Goal: Transaction & Acquisition: Book appointment/travel/reservation

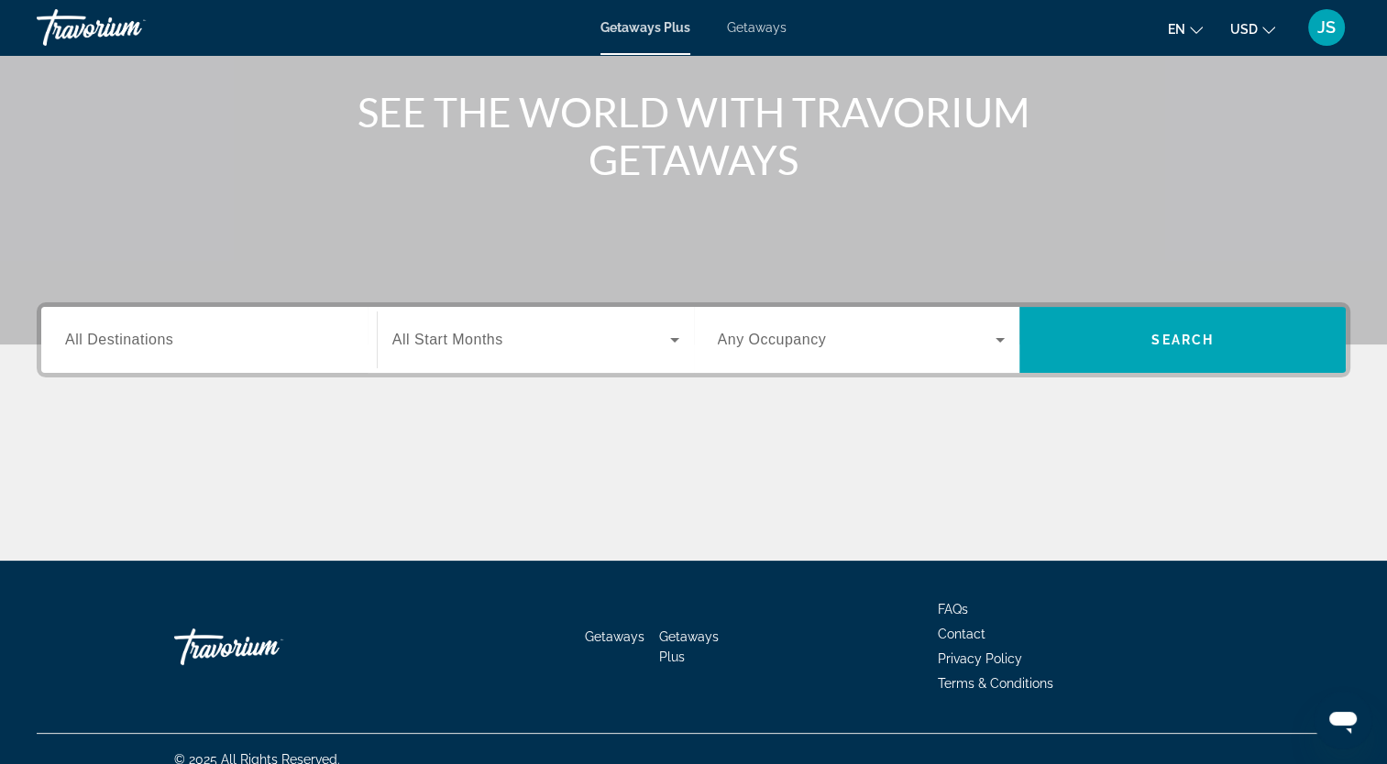
scroll to position [207, 0]
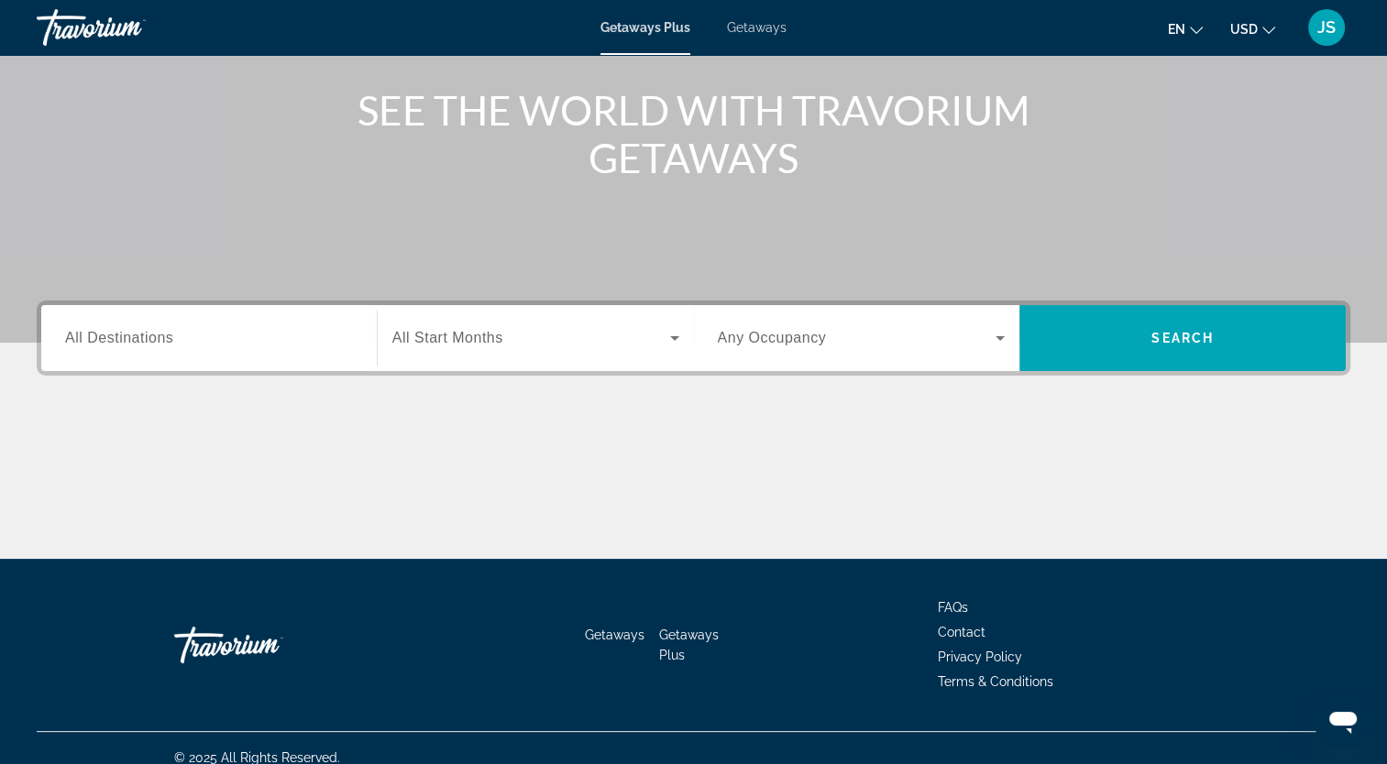
click at [1195, 302] on div "Destination All Destinations Start Month All Start Months Occupancy Any Occupan…" at bounding box center [693, 338] width 1313 height 75
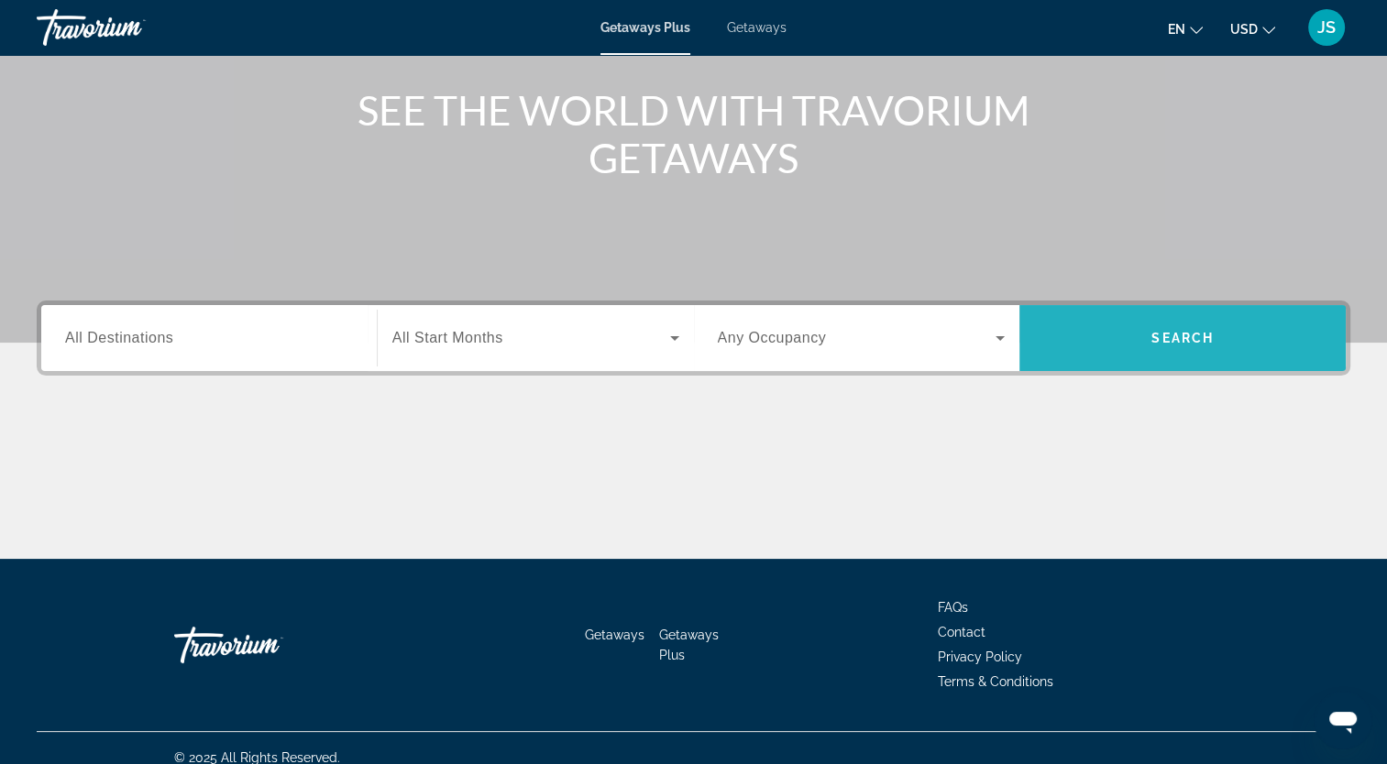
click at [1198, 331] on span "Search" at bounding box center [1182, 338] width 62 height 15
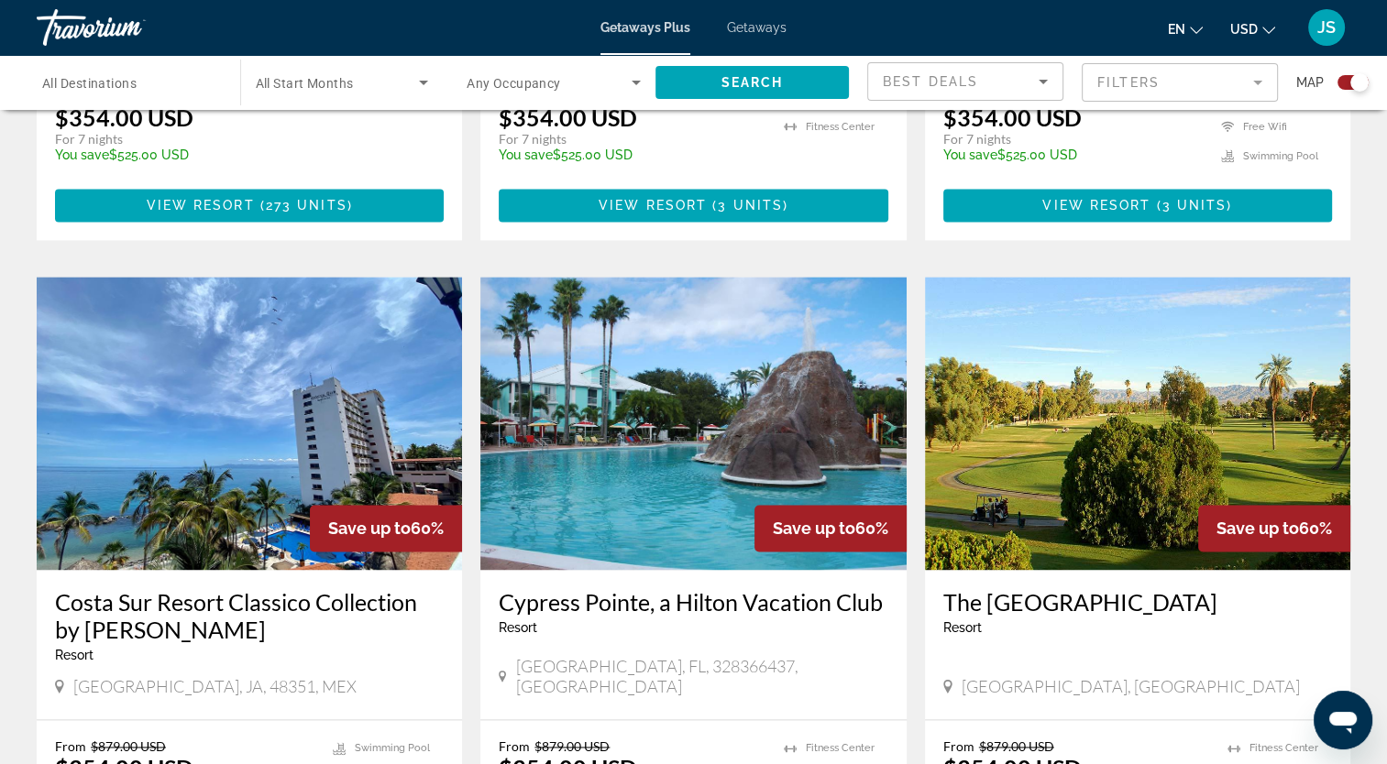
scroll to position [2823, 0]
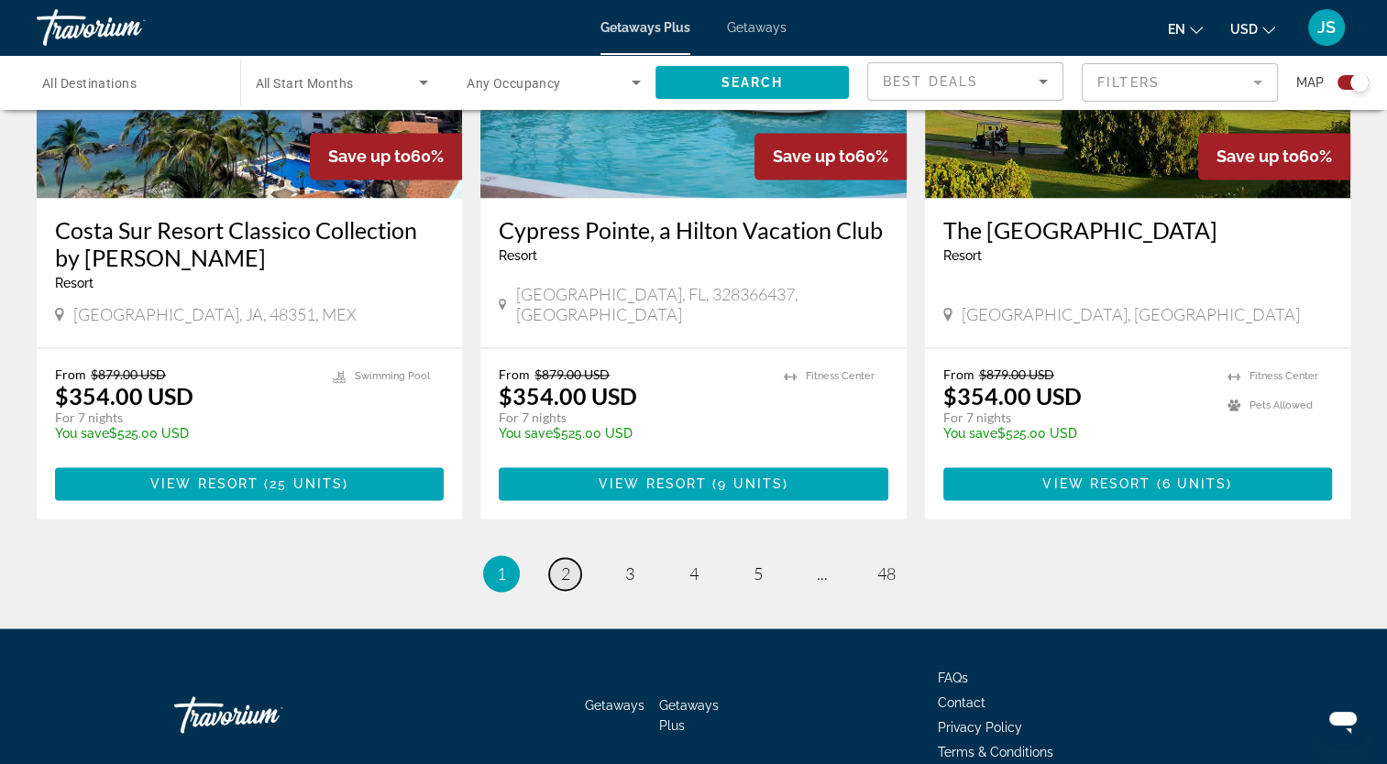
click at [557, 558] on link "page 2" at bounding box center [565, 574] width 32 height 32
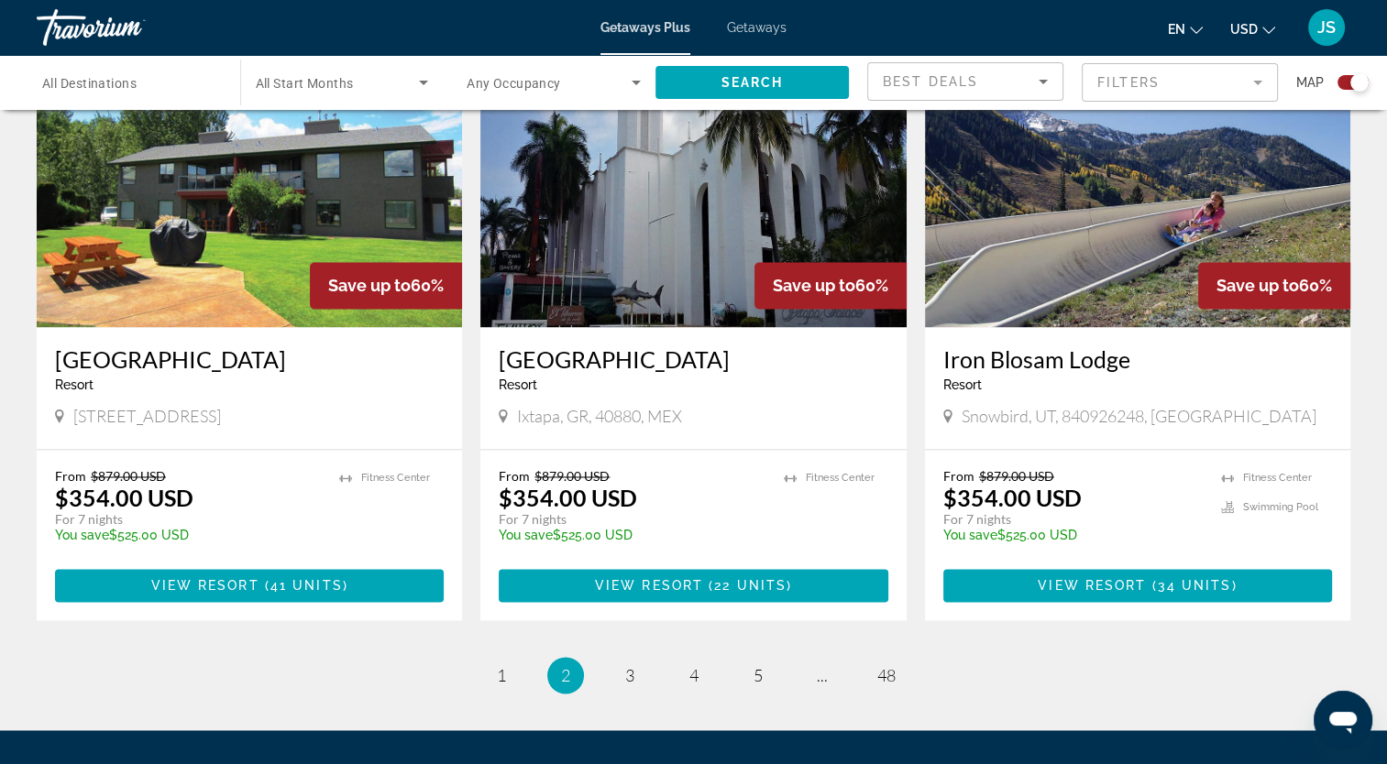
scroll to position [2695, 0]
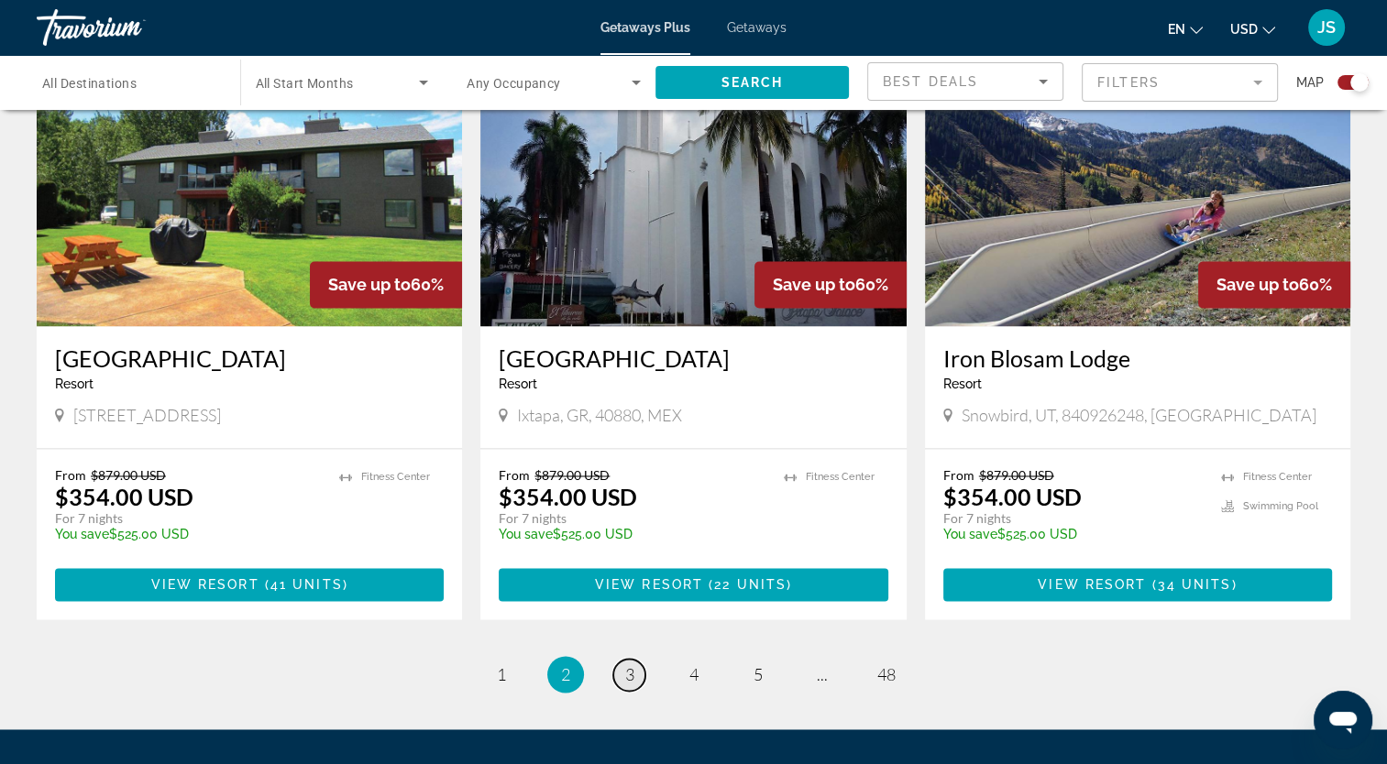
click at [625, 665] on span "3" at bounding box center [629, 675] width 9 height 20
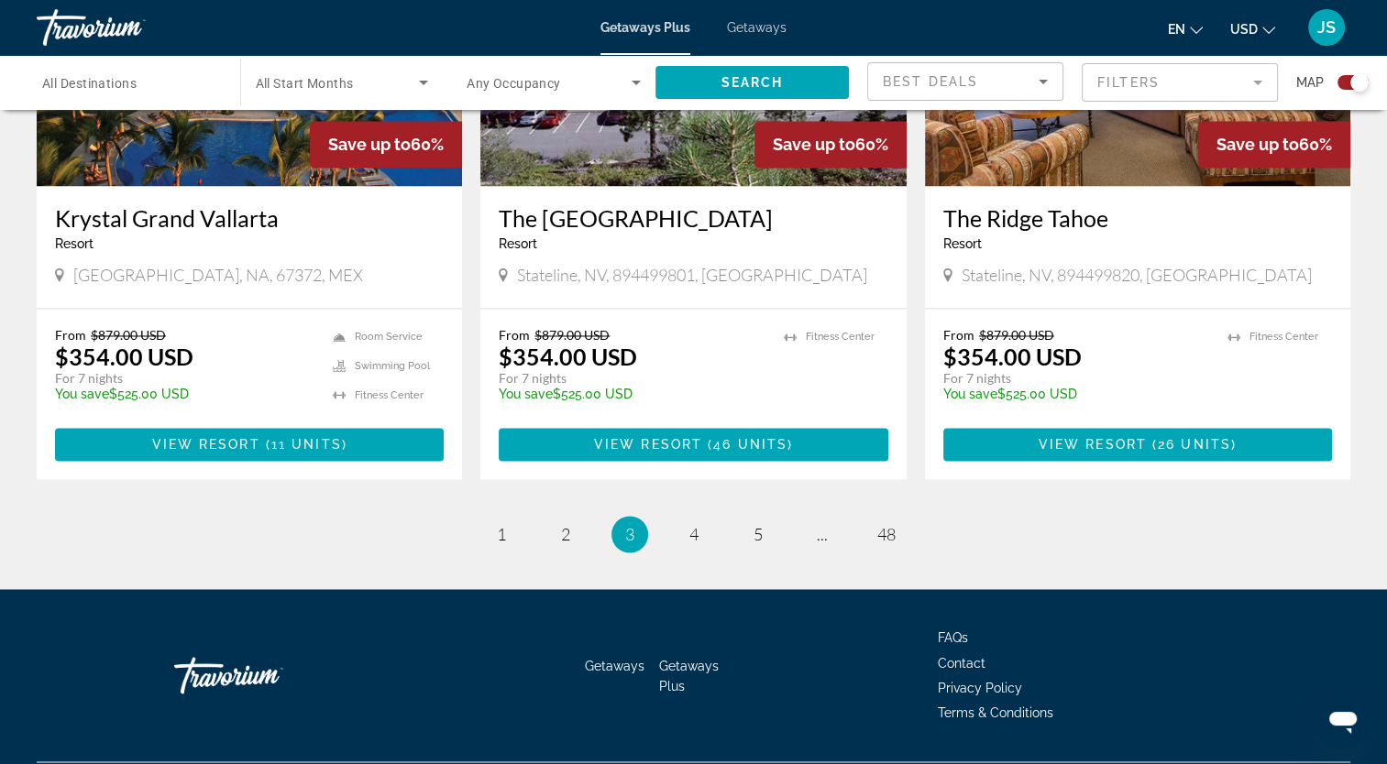
scroll to position [2823, 0]
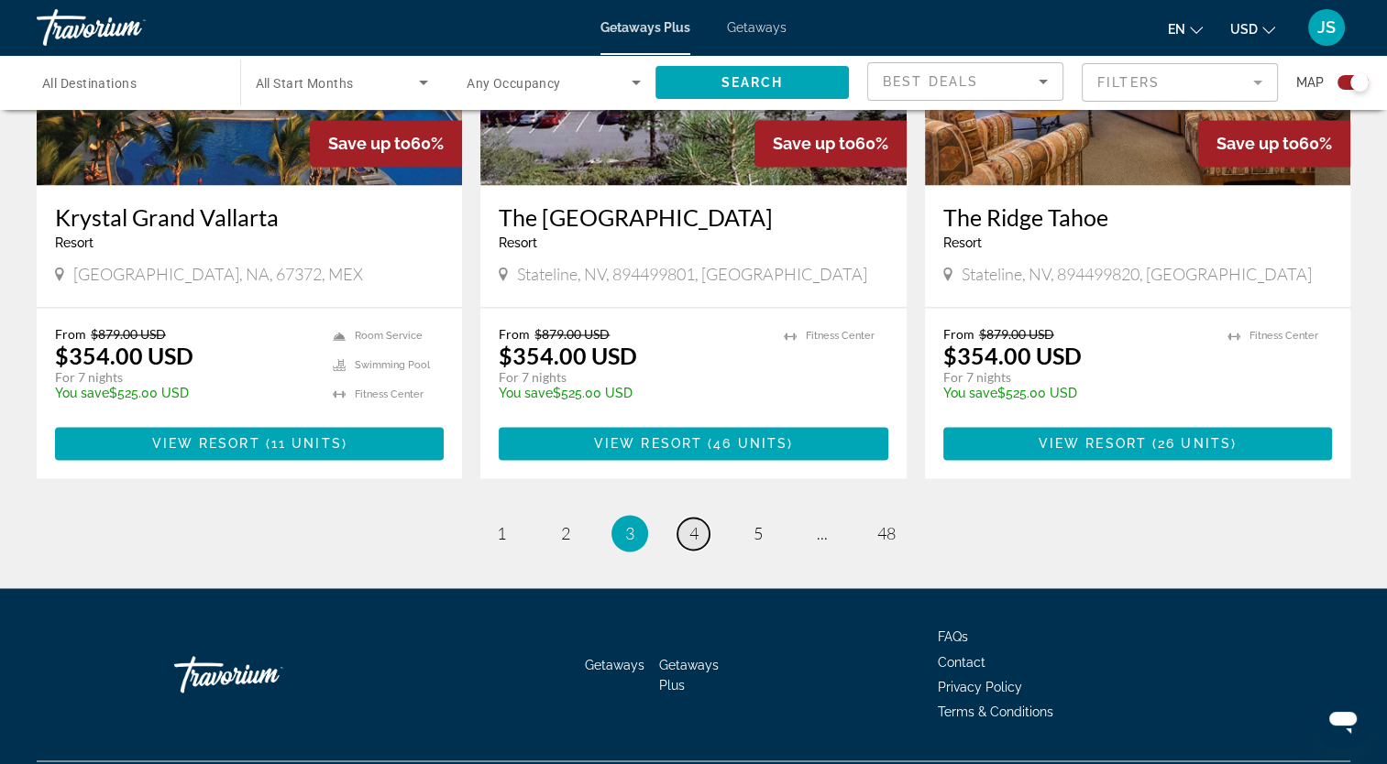
click at [697, 523] on span "4" at bounding box center [693, 533] width 9 height 20
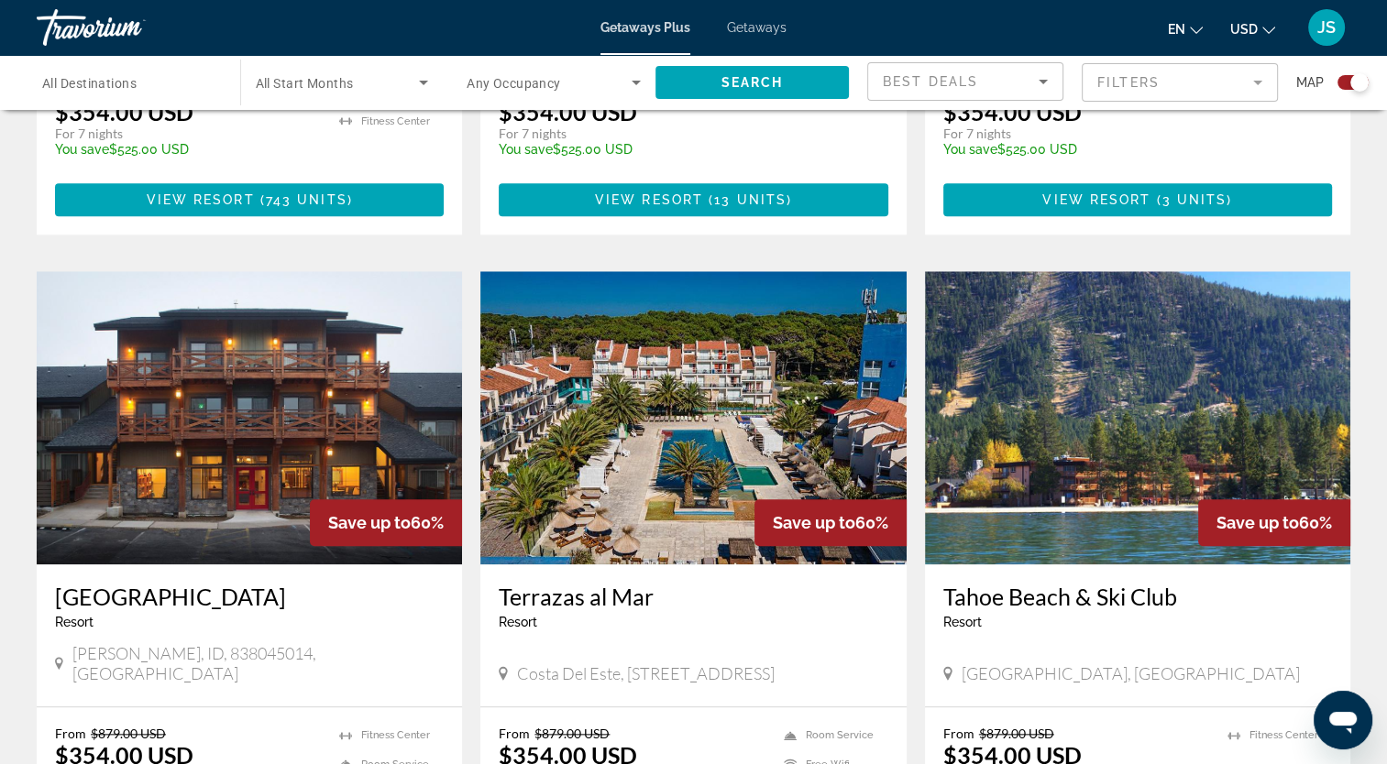
scroll to position [1796, 0]
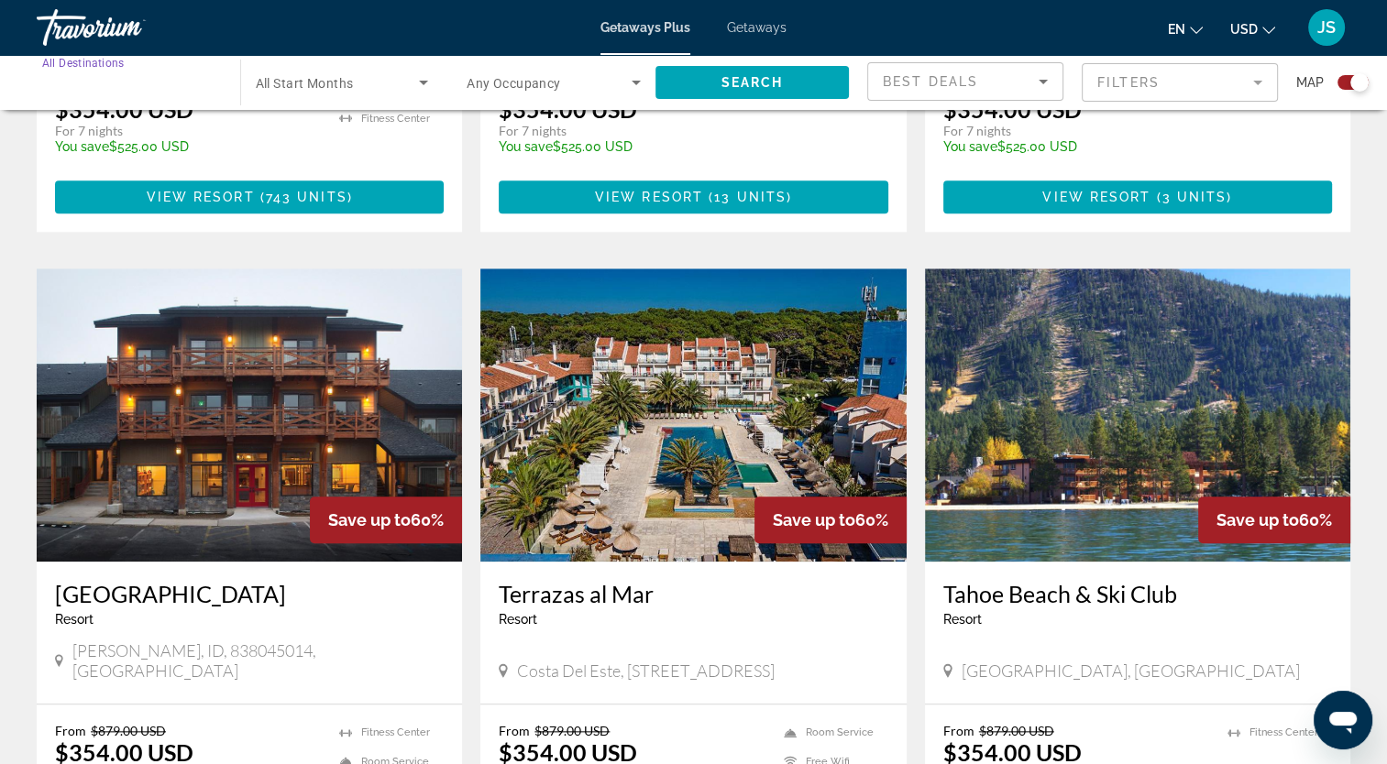
click at [208, 75] on input "Destination All Destinations" at bounding box center [129, 83] width 174 height 22
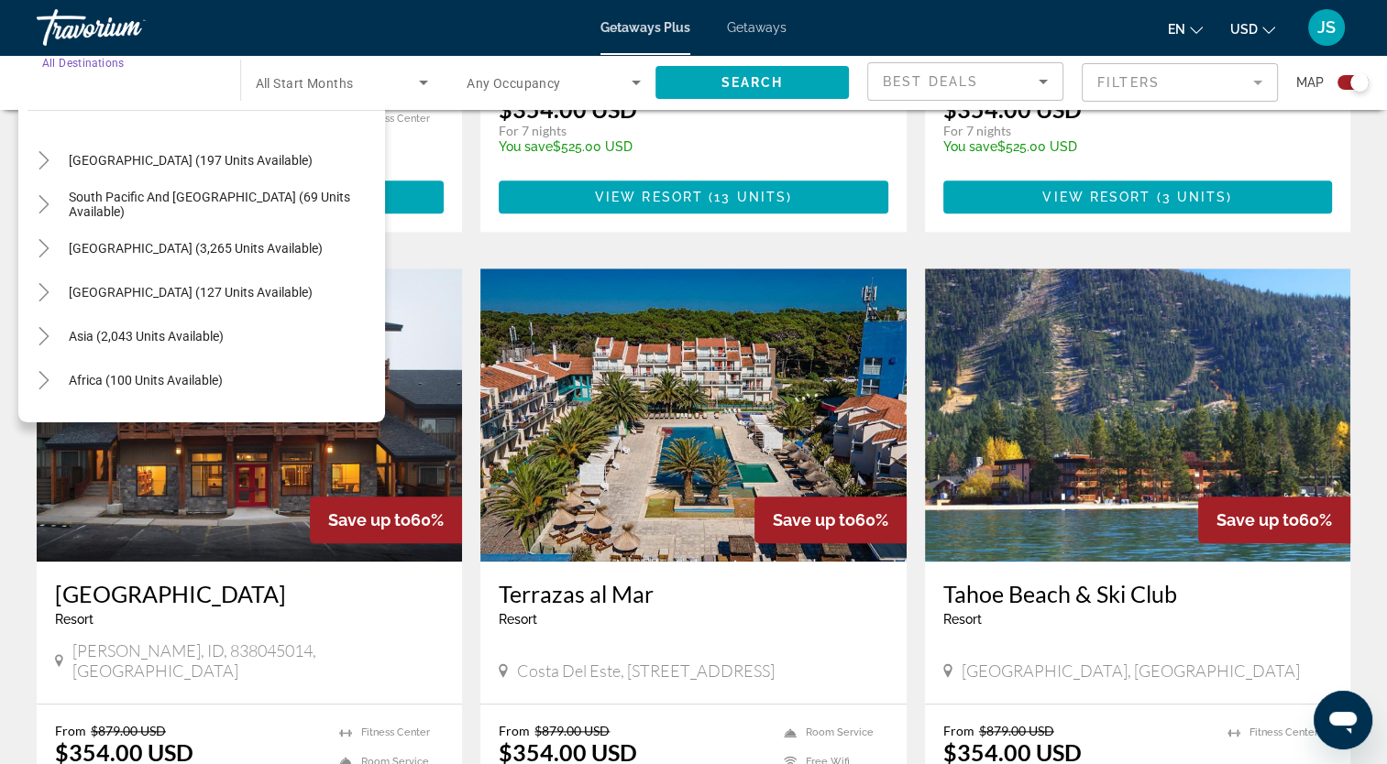
scroll to position [297, 0]
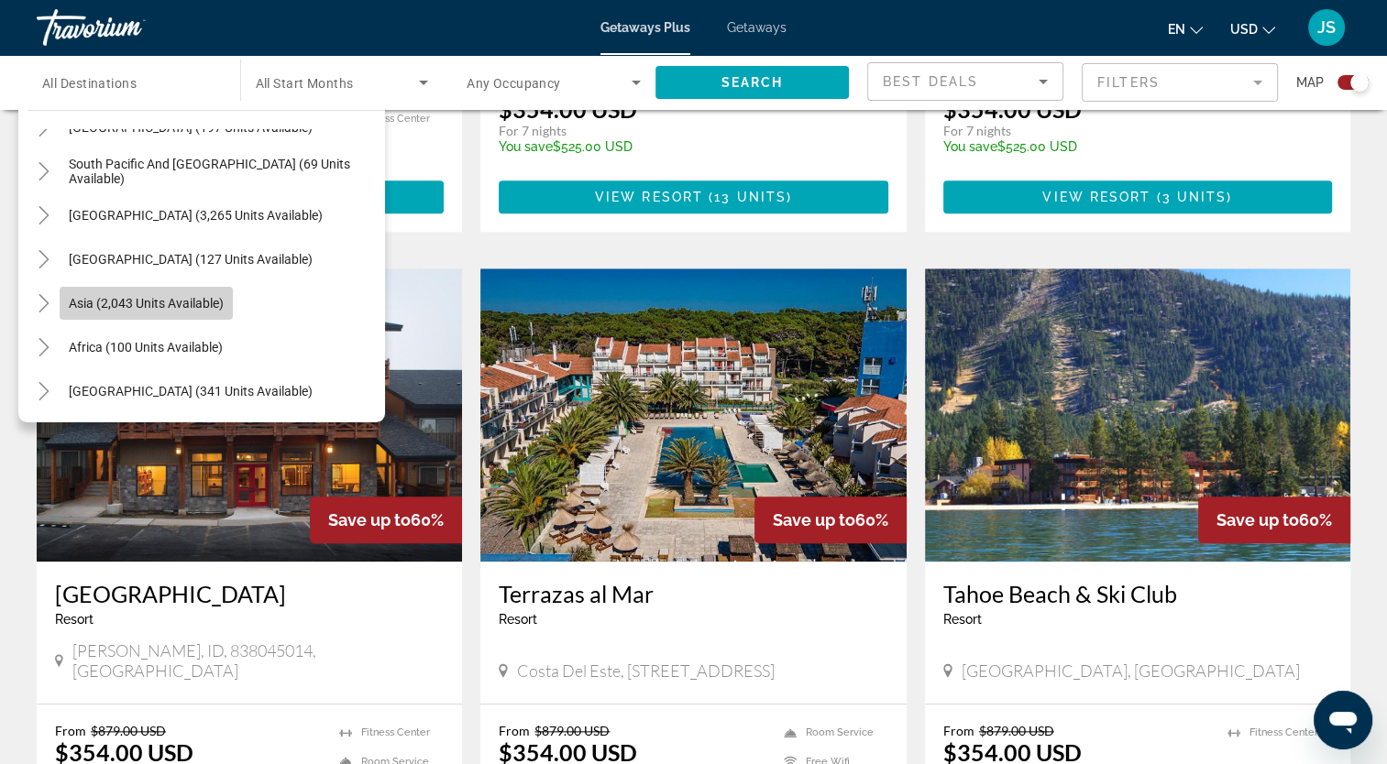
click at [170, 310] on span "Asia (2,043 units available)" at bounding box center [146, 303] width 155 height 15
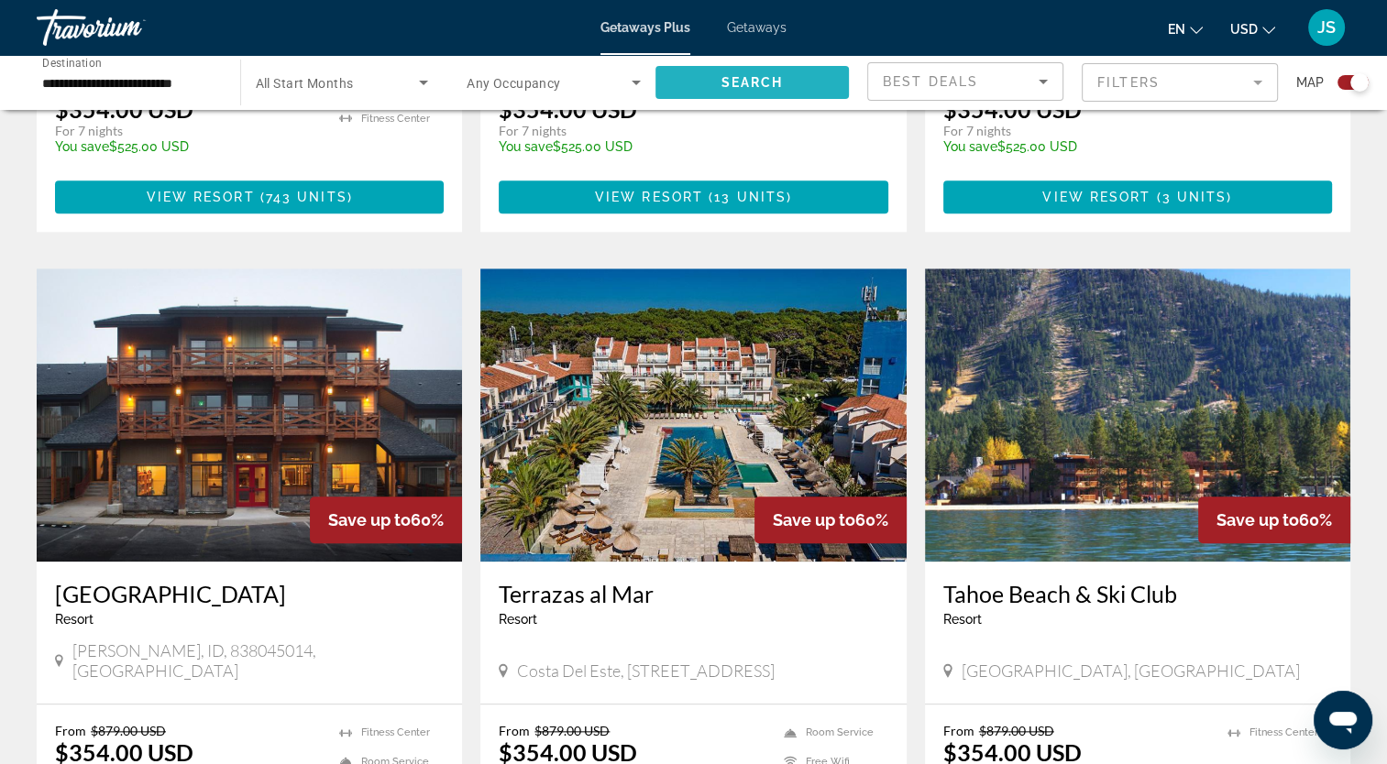
click at [685, 86] on span "Search widget" at bounding box center [752, 82] width 194 height 44
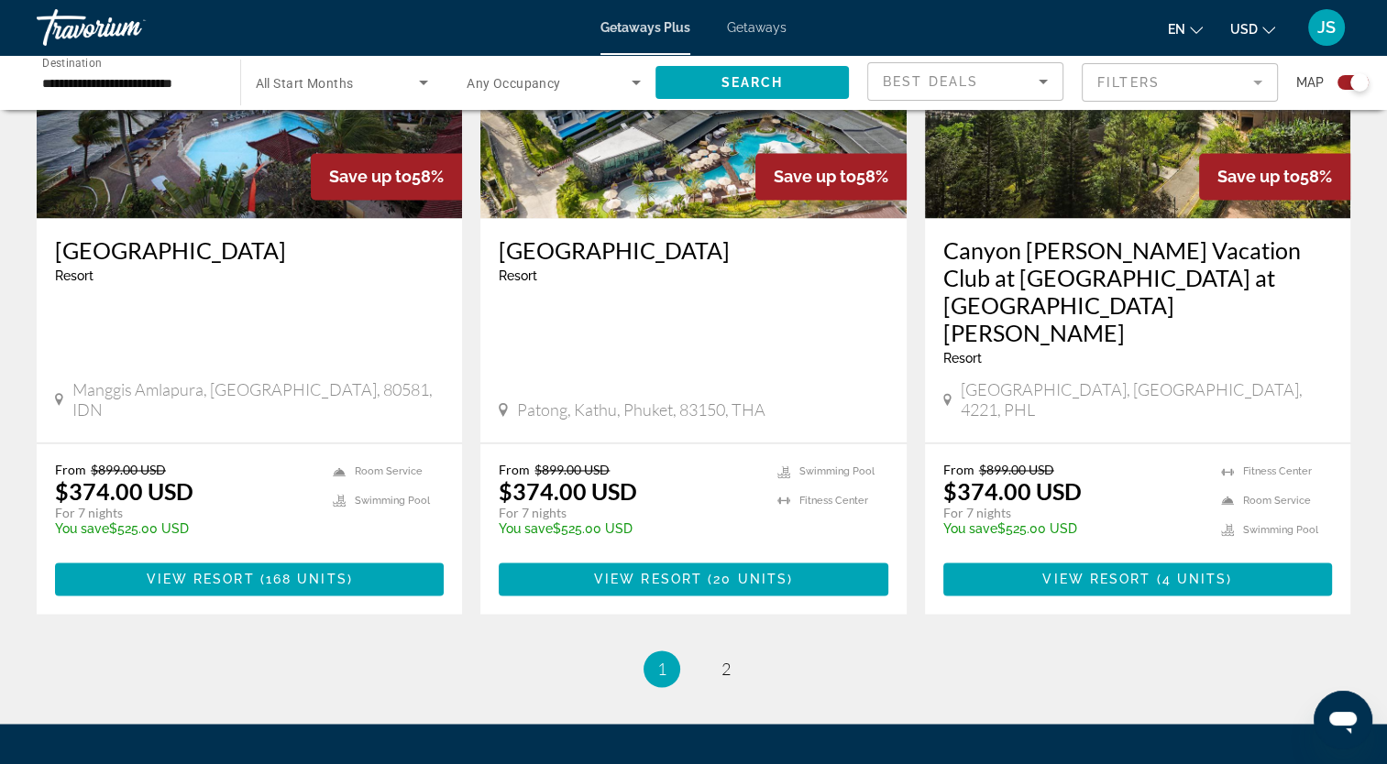
scroll to position [2850, 0]
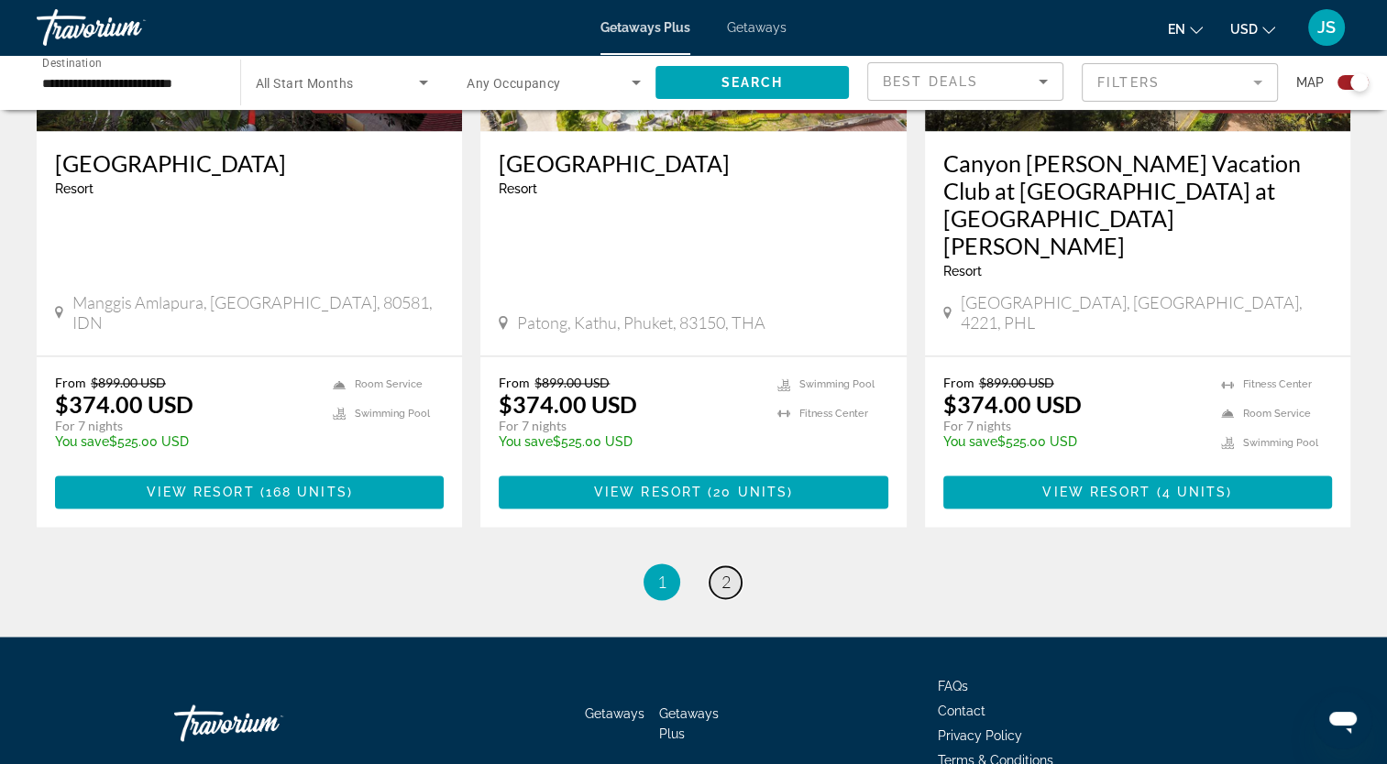
click at [719, 566] on link "page 2" at bounding box center [725, 582] width 32 height 32
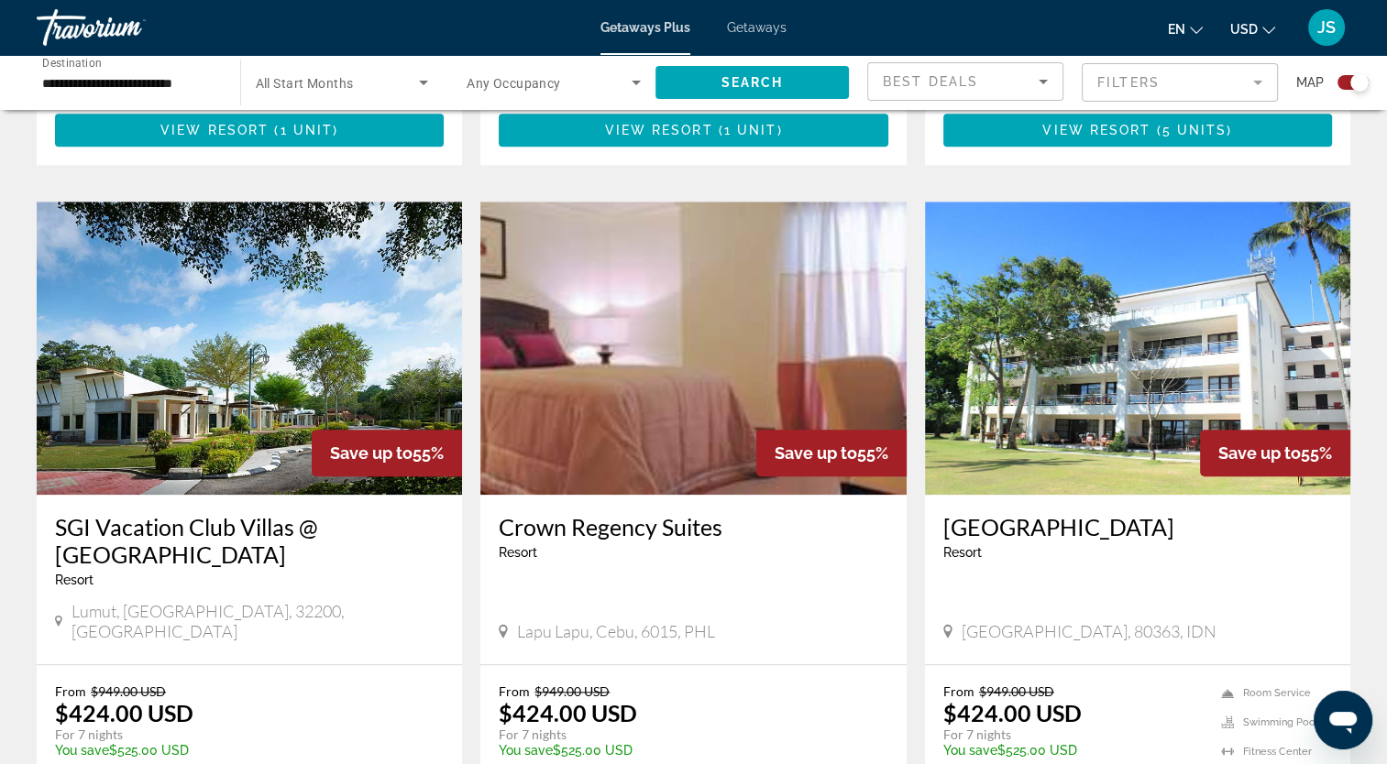
scroll to position [1677, 0]
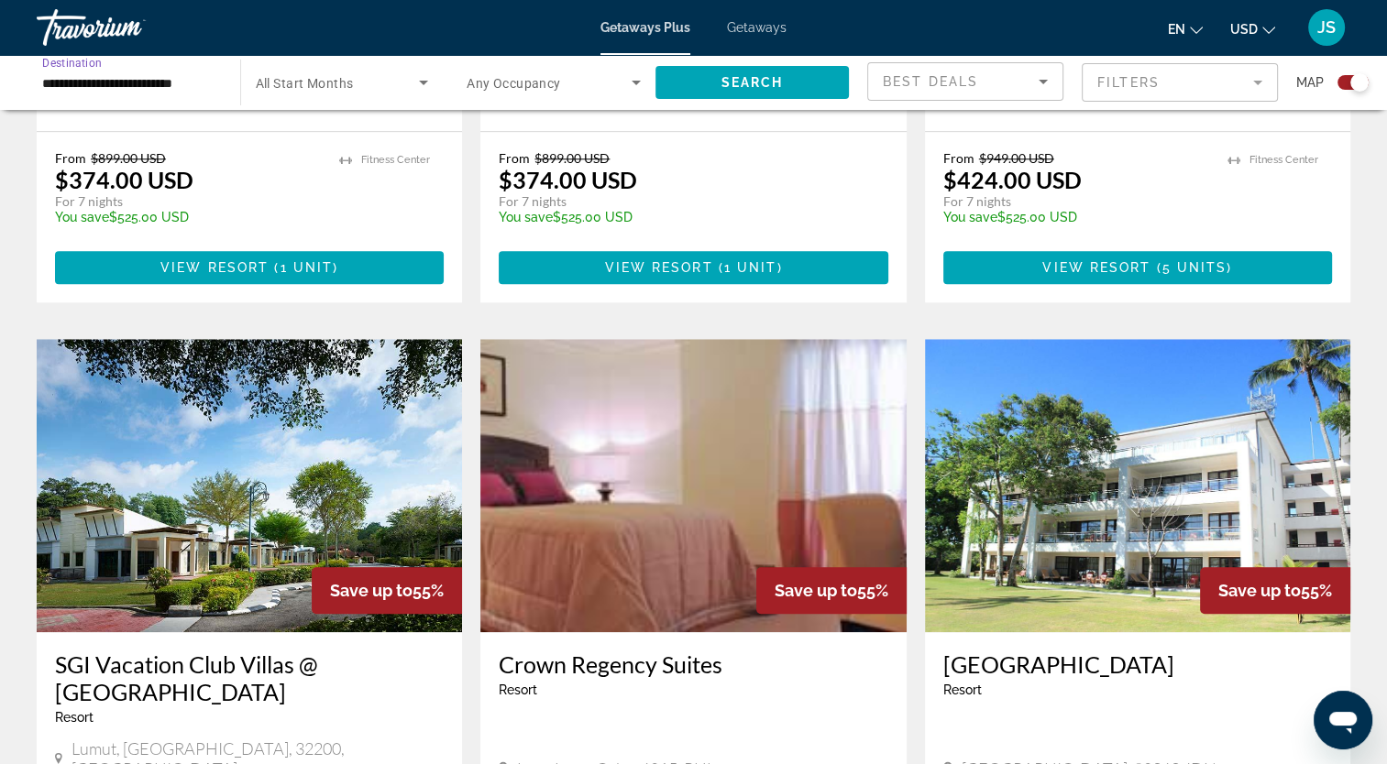
click at [139, 72] on input "**********" at bounding box center [129, 83] width 174 height 22
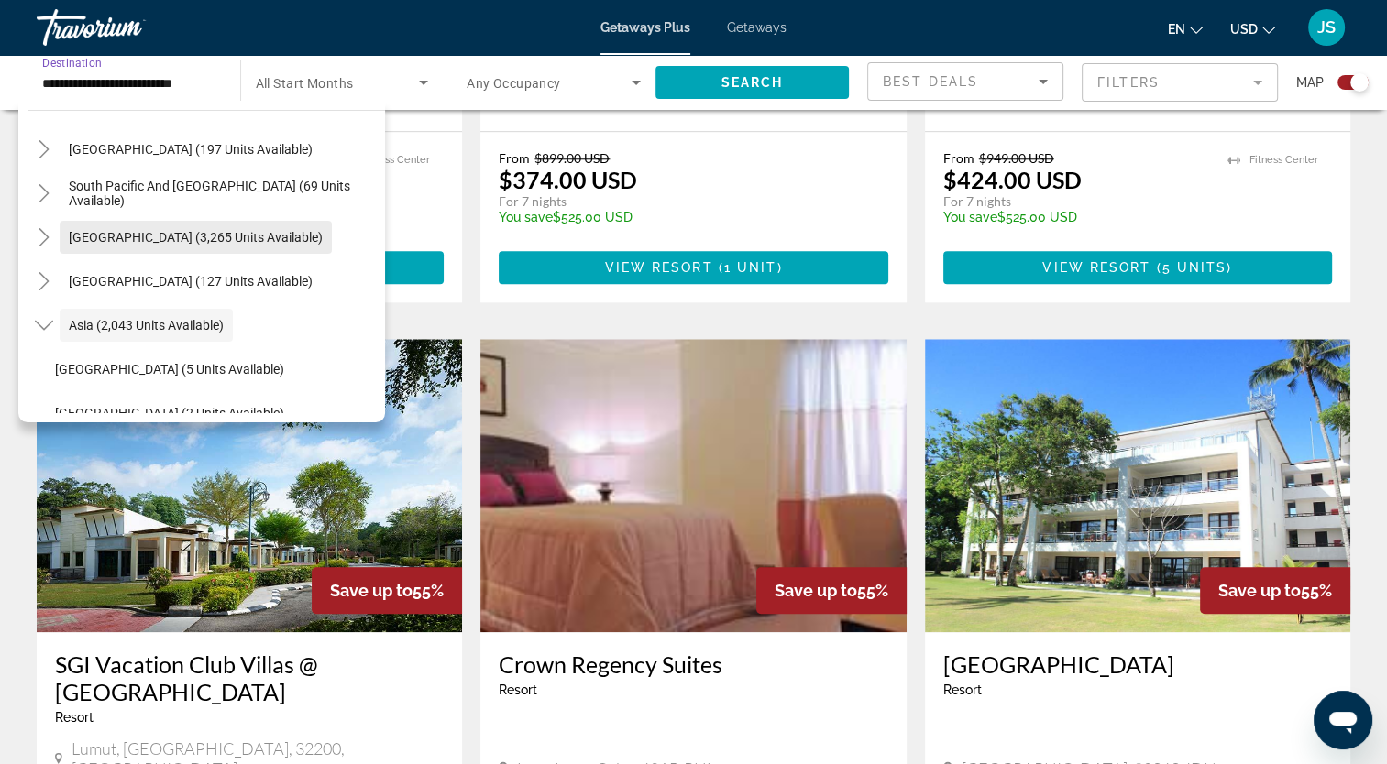
scroll to position [274, 0]
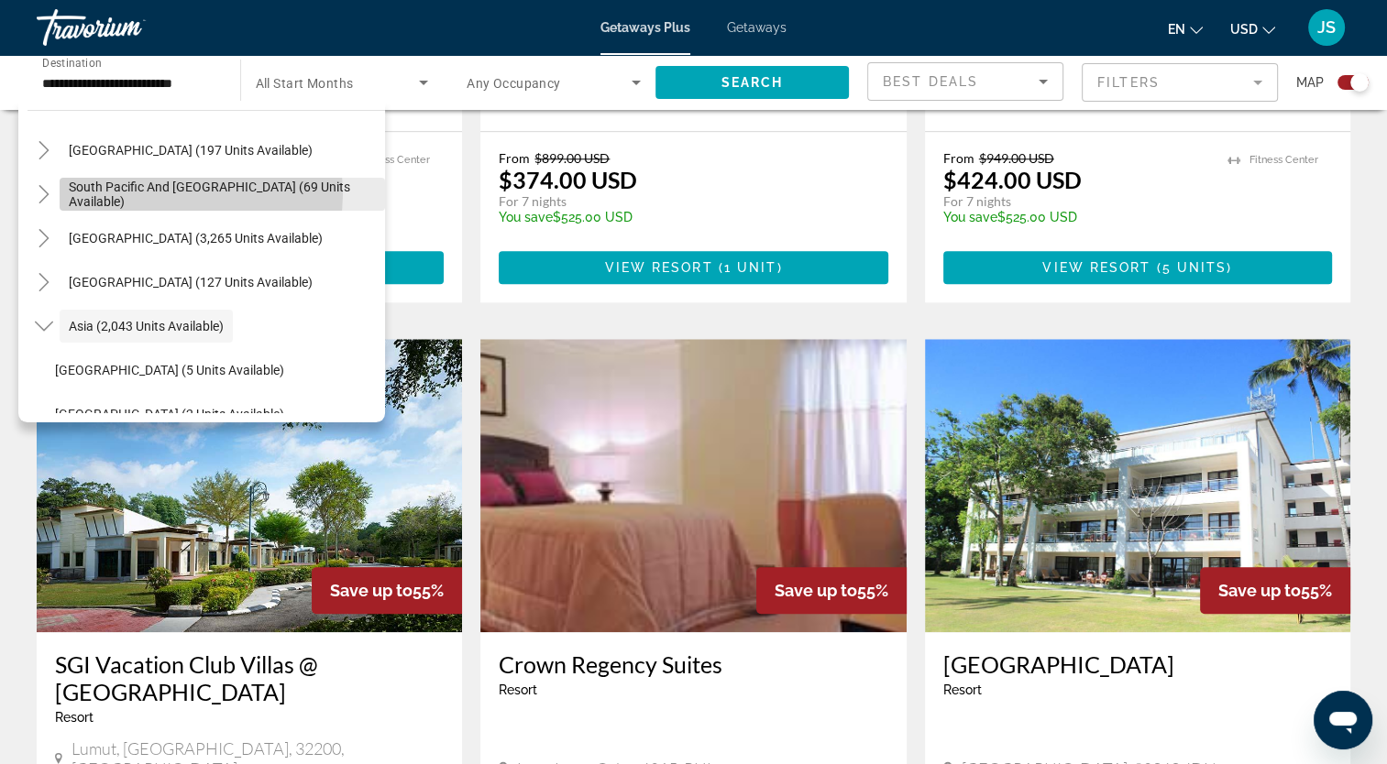
click at [175, 193] on span "South Pacific and [GEOGRAPHIC_DATA] (69 units available)" at bounding box center [222, 194] width 307 height 29
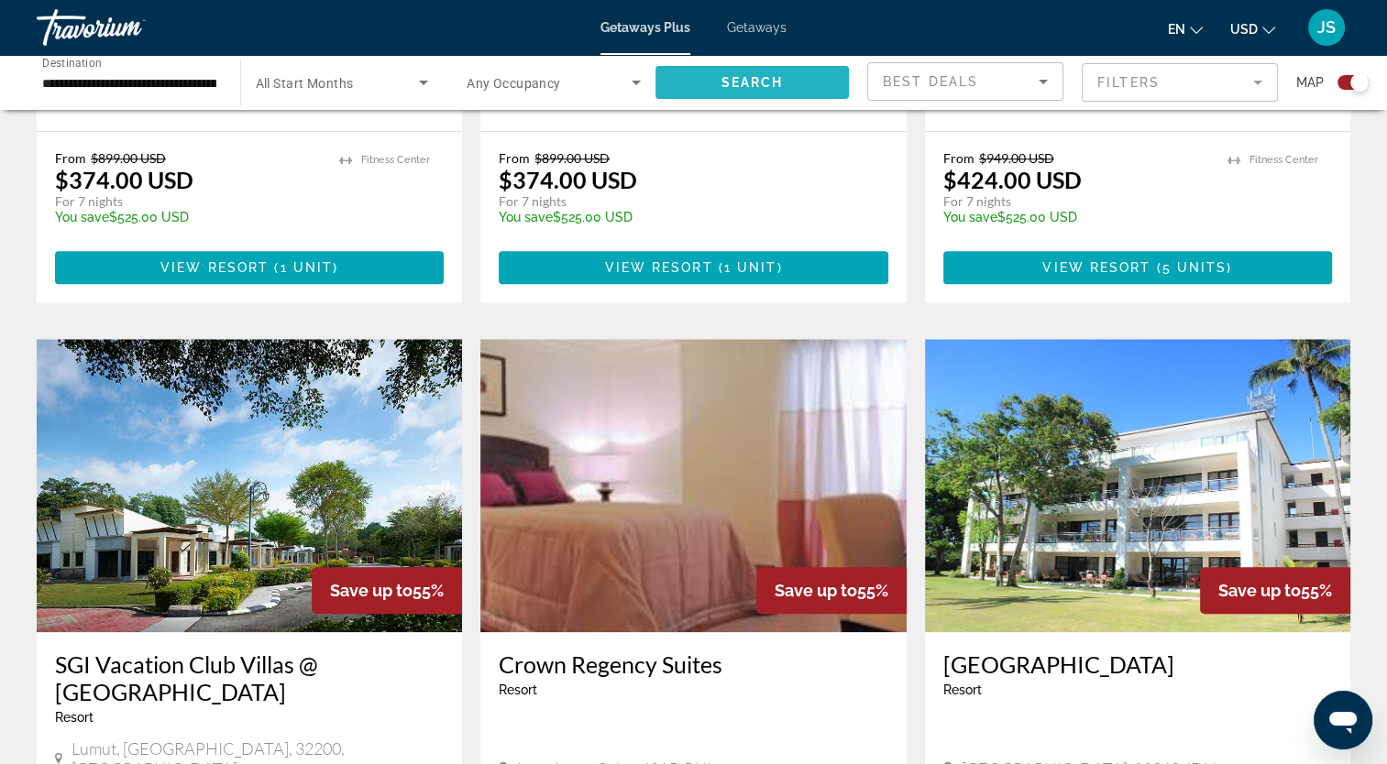
click at [684, 77] on span "Search widget" at bounding box center [752, 82] width 194 height 44
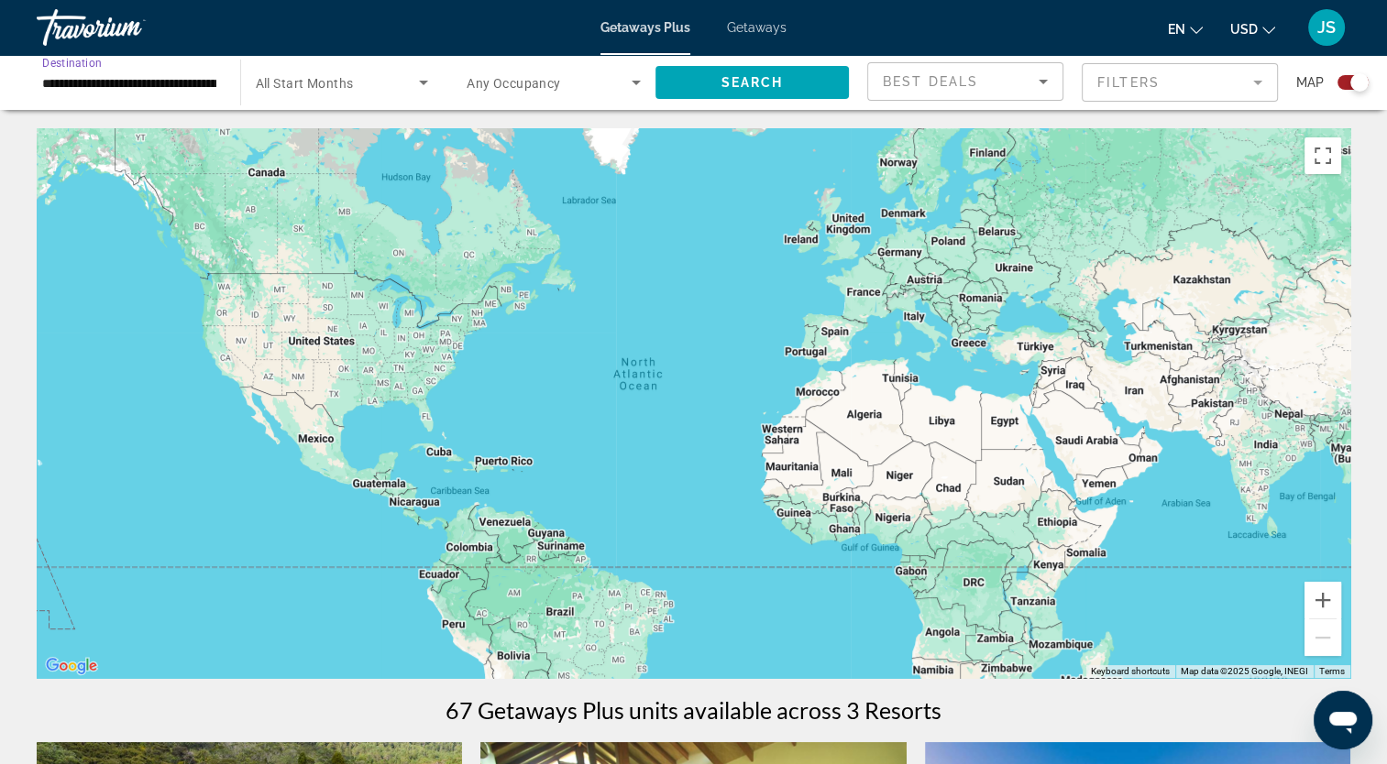
click at [145, 78] on input "**********" at bounding box center [129, 83] width 174 height 22
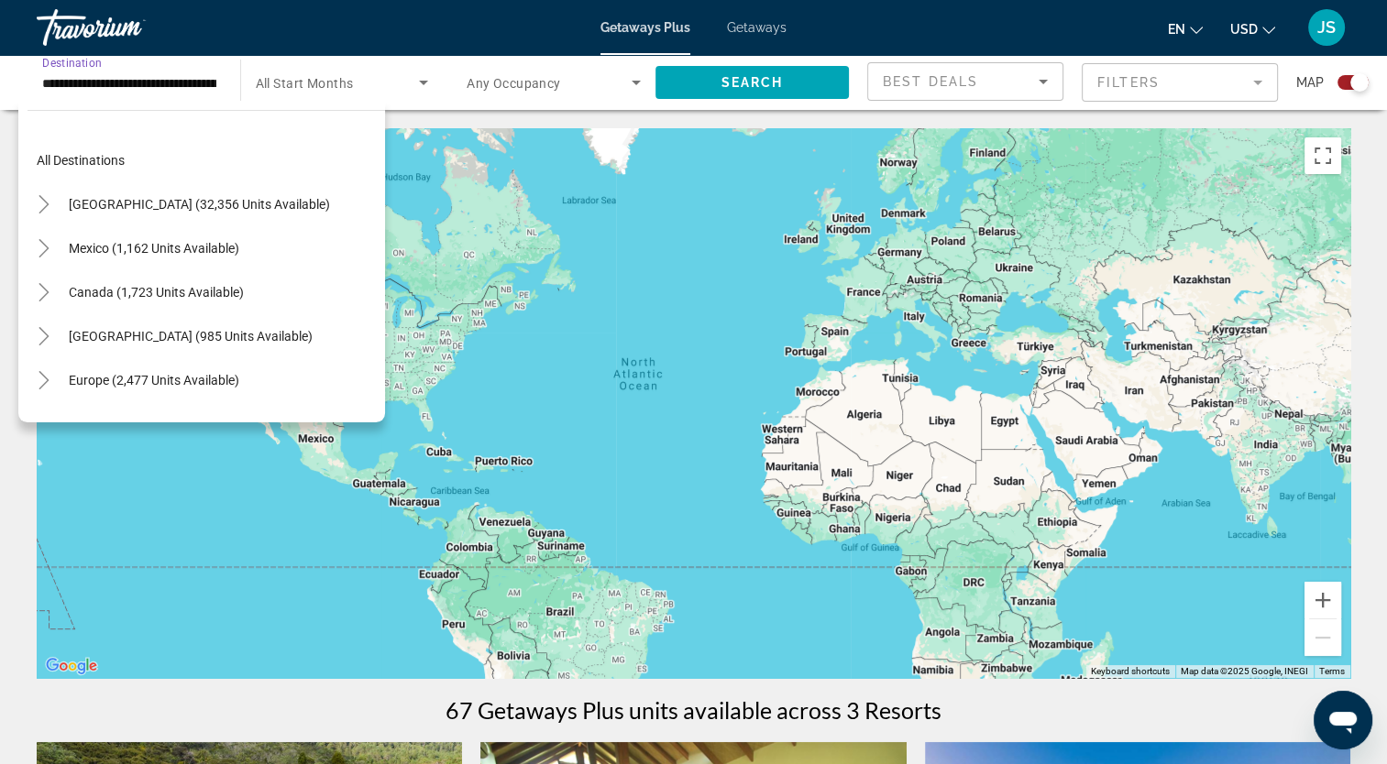
scroll to position [197, 0]
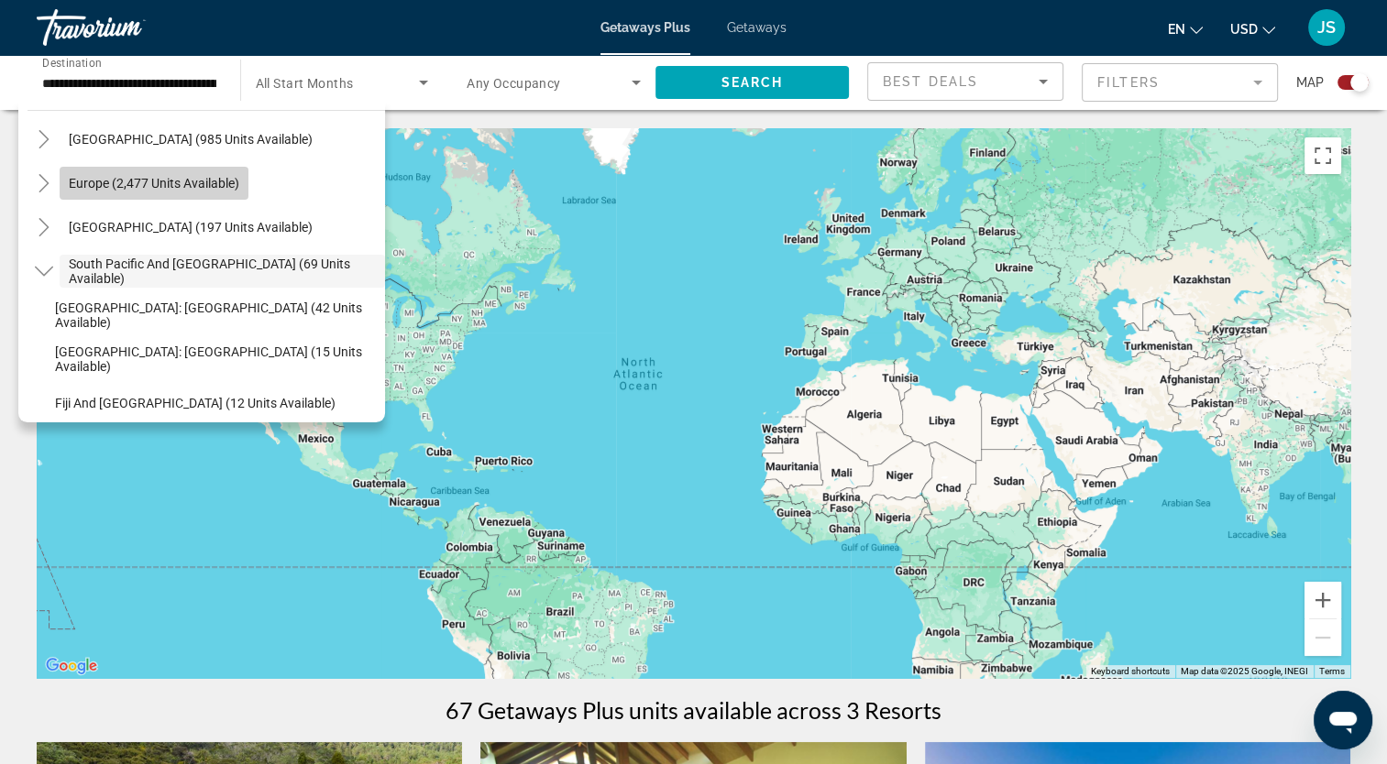
click at [162, 178] on span "Europe (2,477 units available)" at bounding box center [154, 183] width 170 height 15
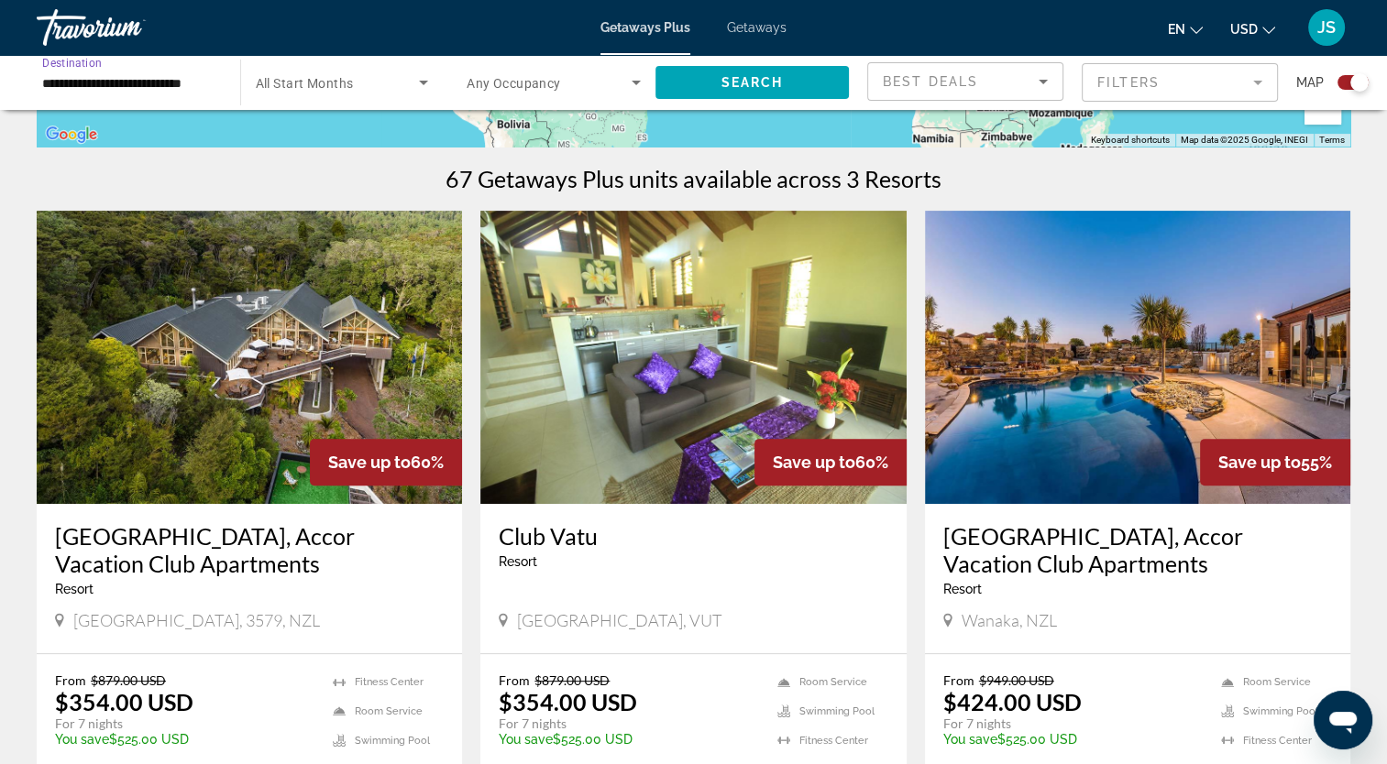
scroll to position [533, 0]
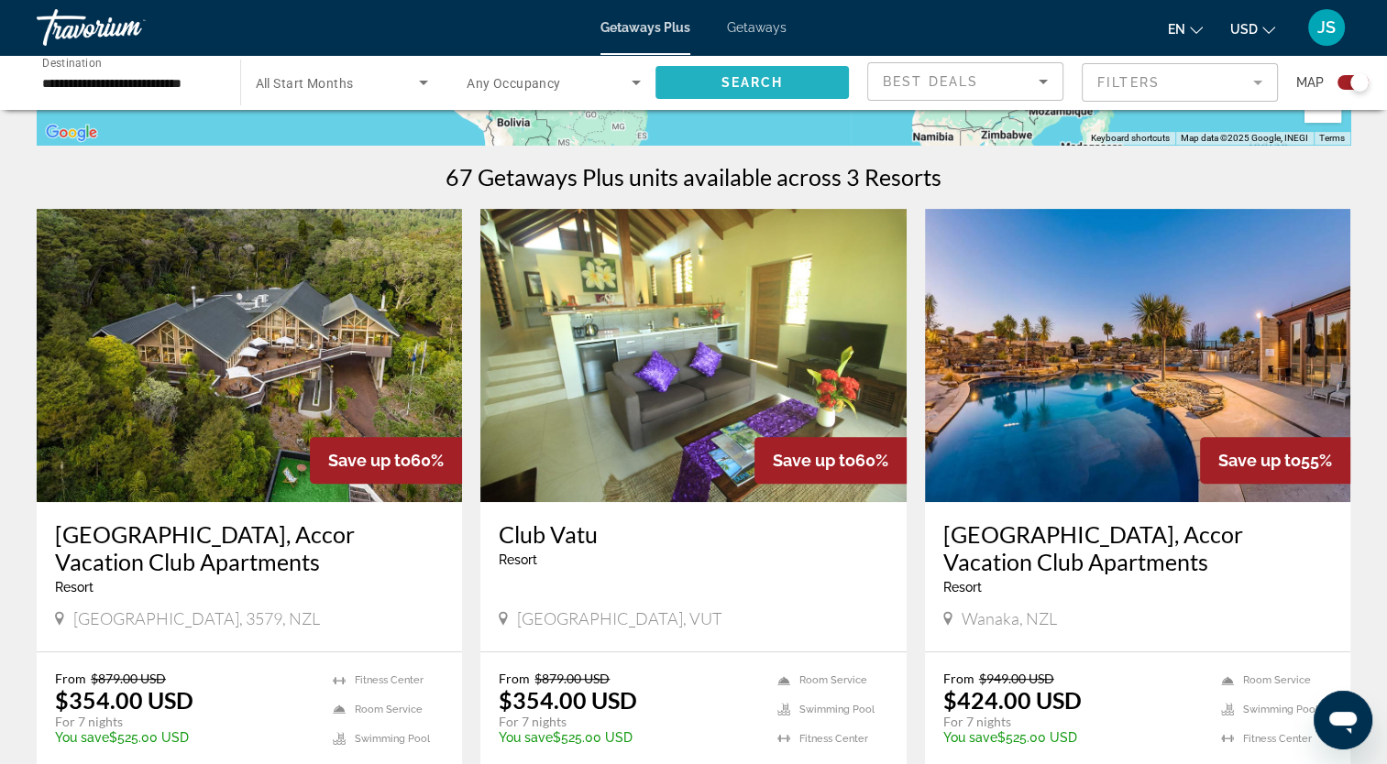
click at [726, 79] on span "Search" at bounding box center [751, 82] width 62 height 15
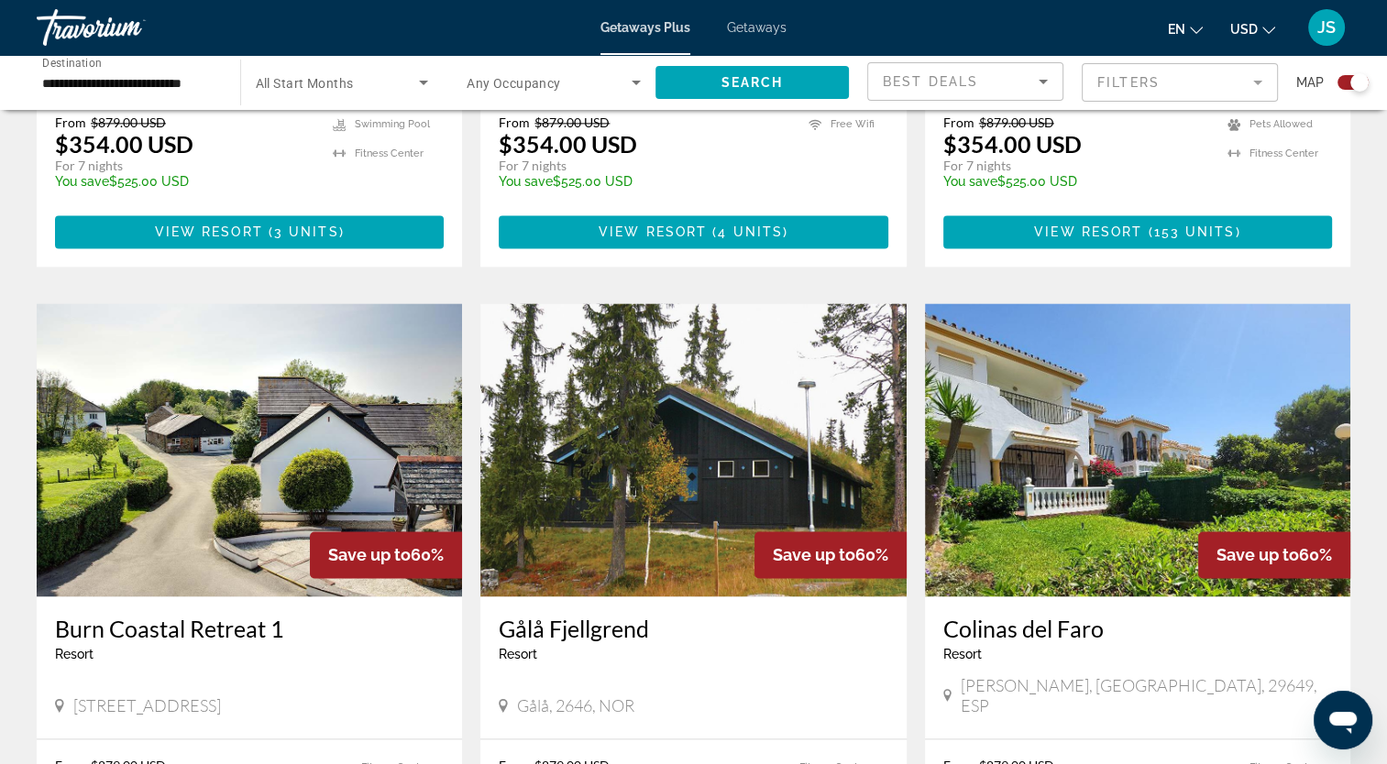
scroll to position [2823, 0]
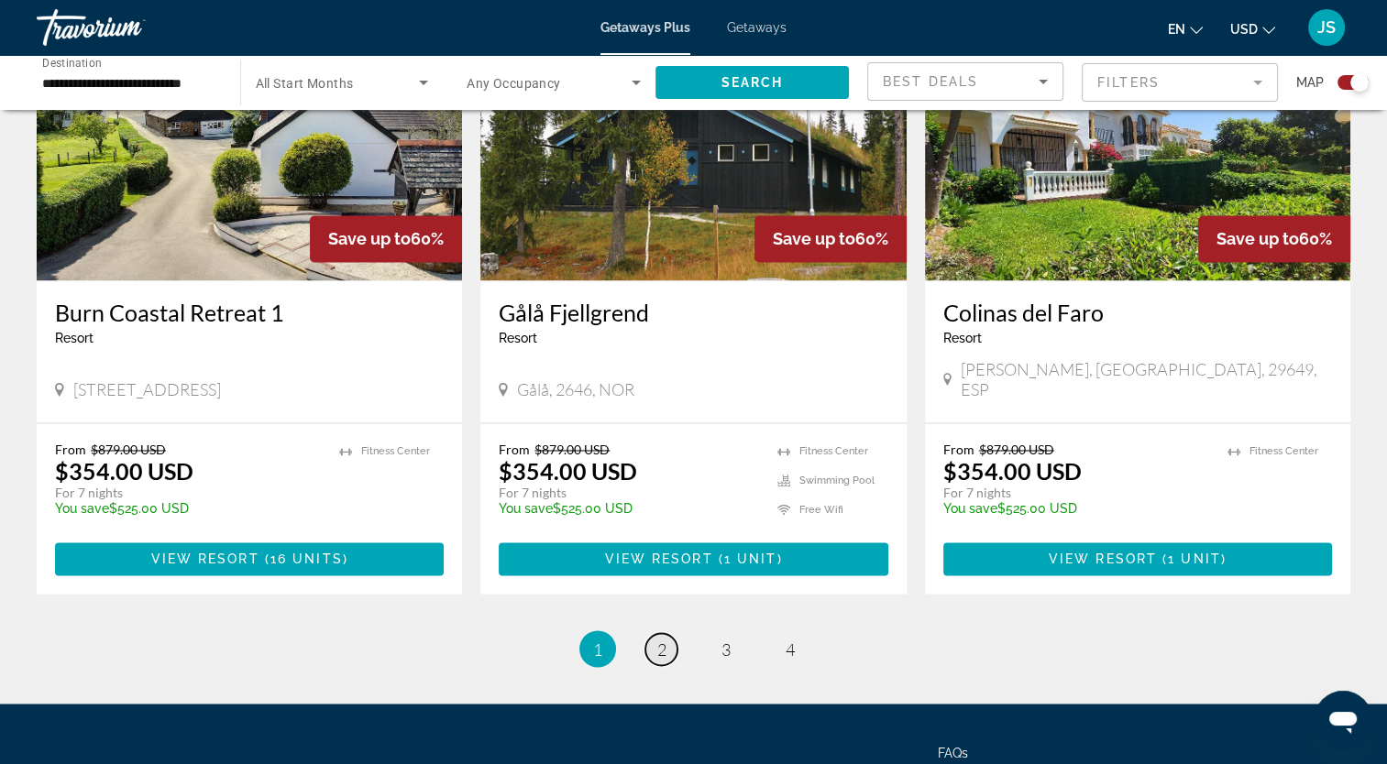
click at [650, 633] on link "page 2" at bounding box center [661, 649] width 32 height 32
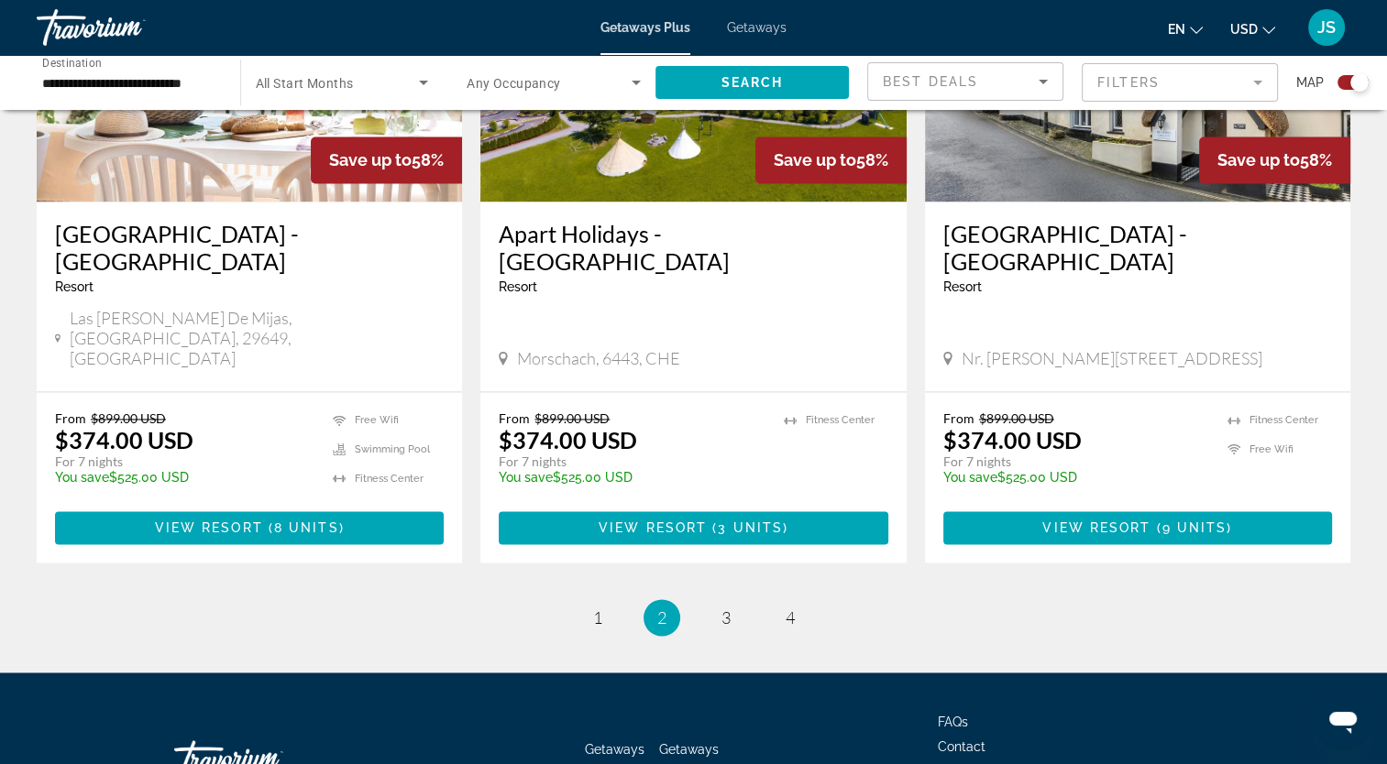
scroll to position [2795, 0]
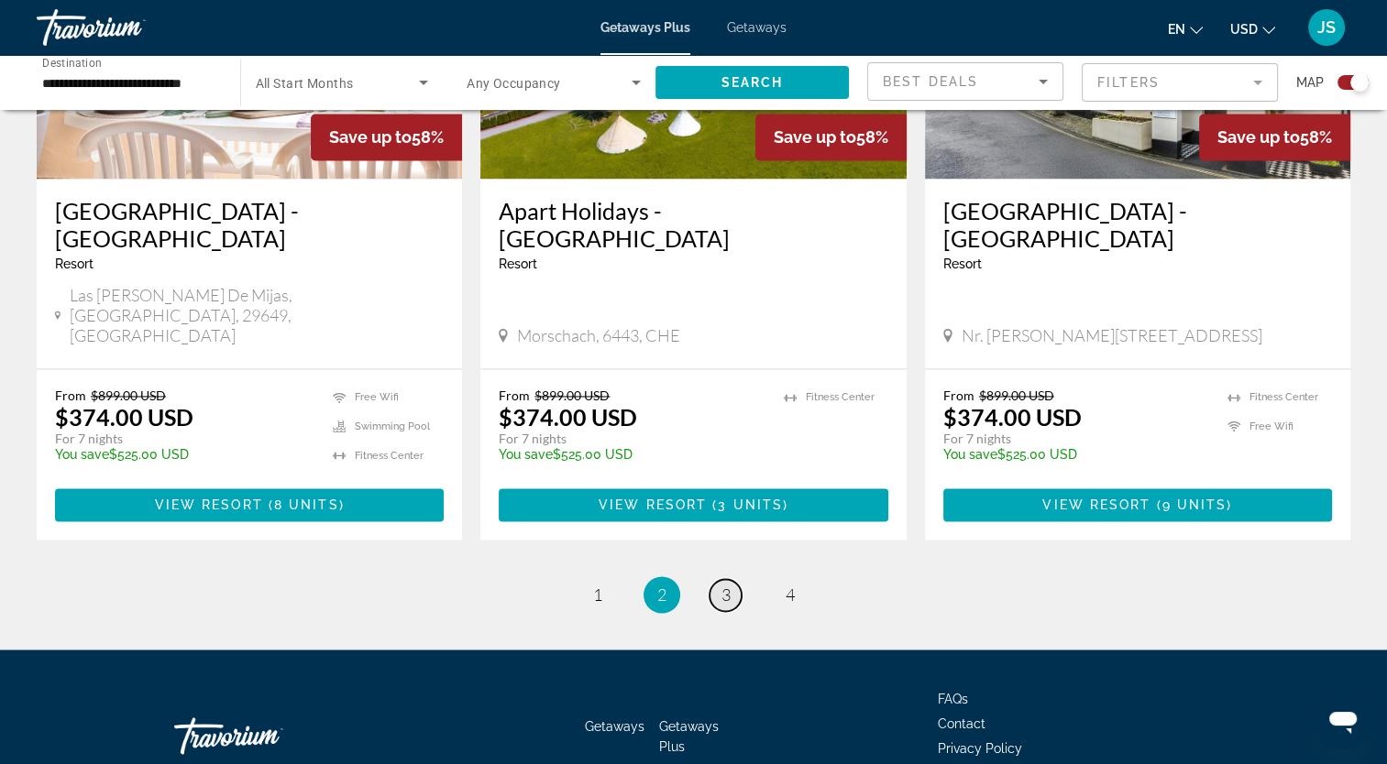
click at [719, 579] on link "page 3" at bounding box center [725, 595] width 32 height 32
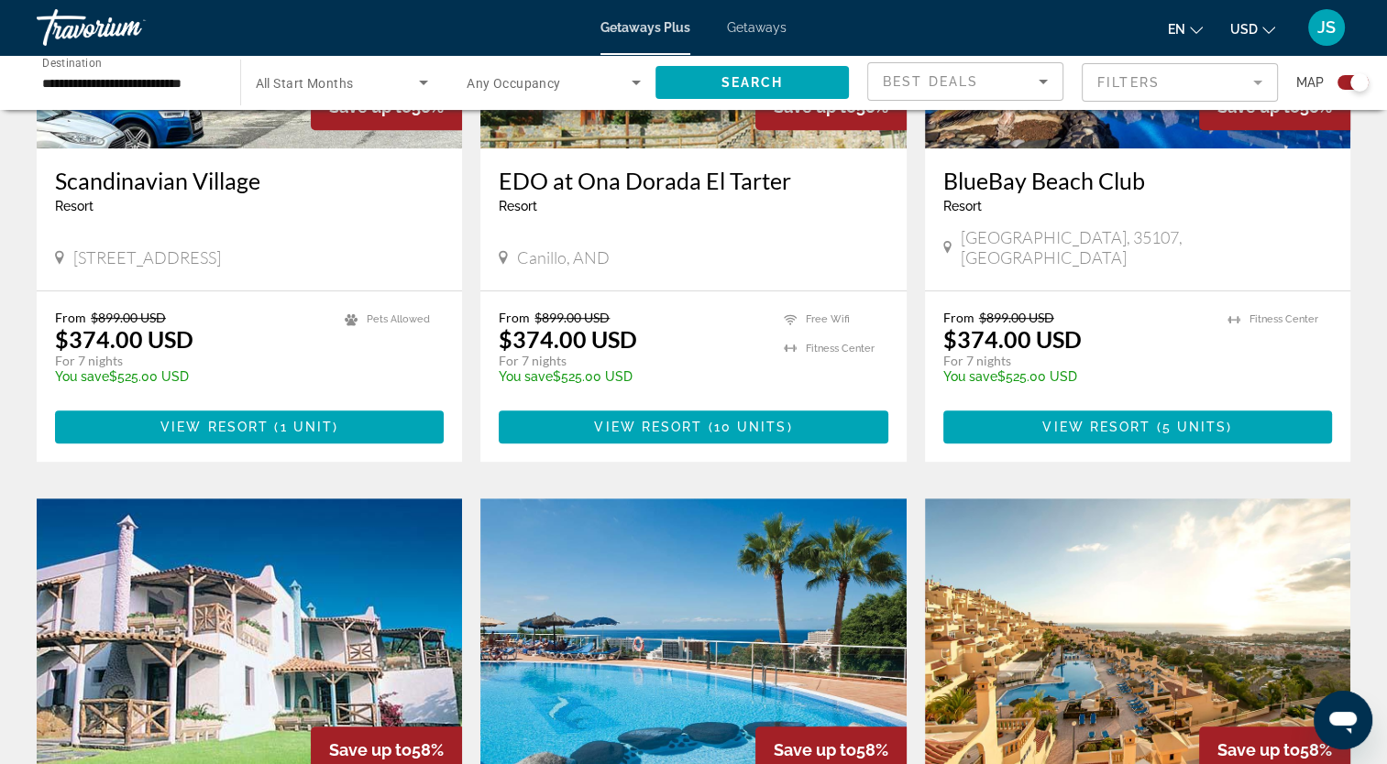
scroll to position [891, 0]
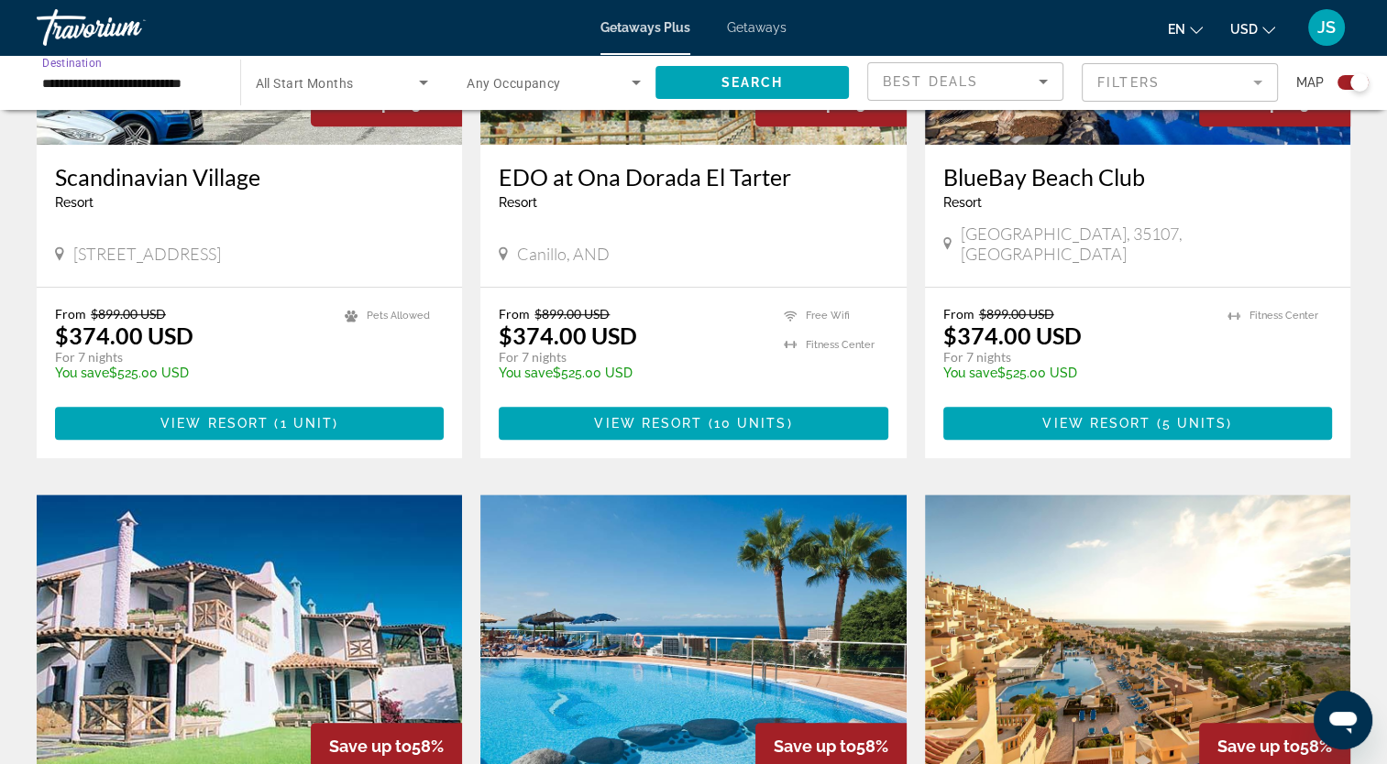
click at [176, 90] on input "**********" at bounding box center [129, 83] width 174 height 22
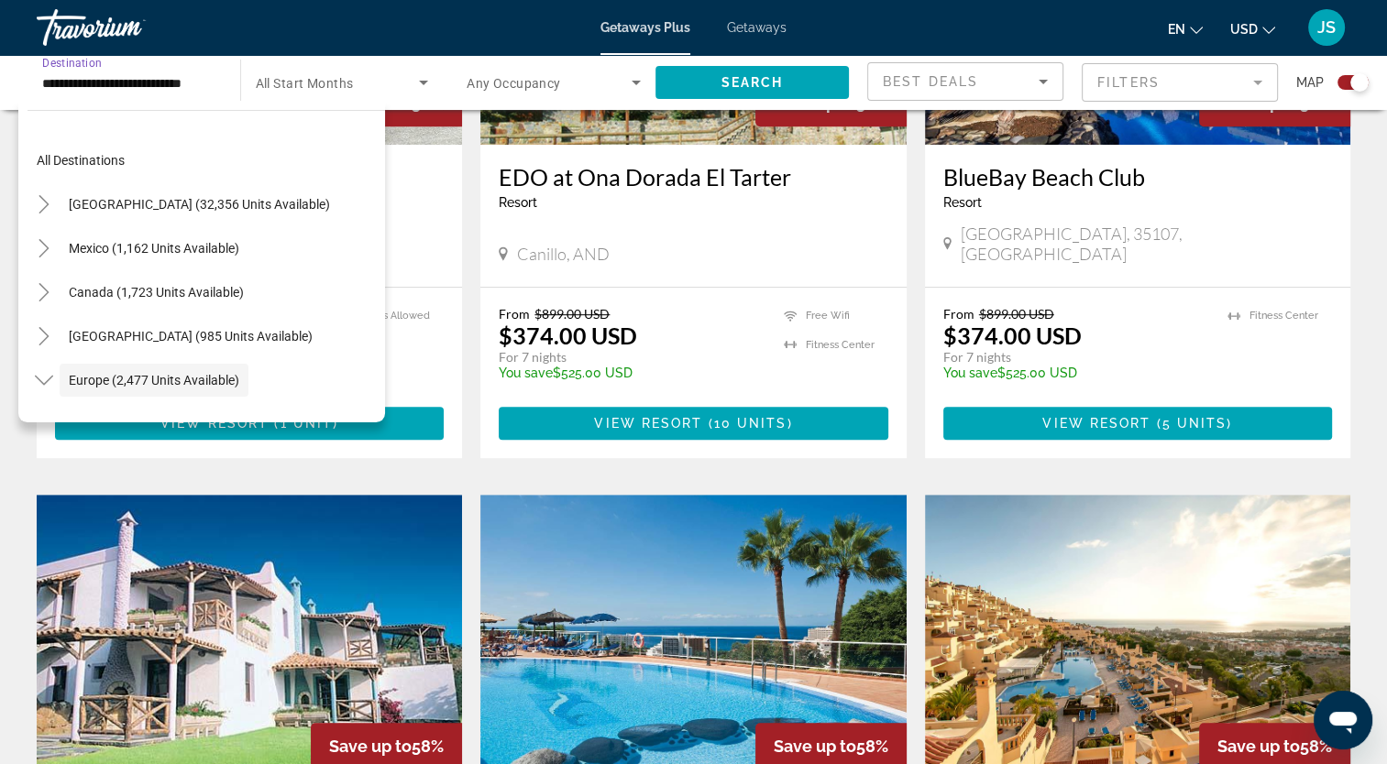
scroll to position [109, 0]
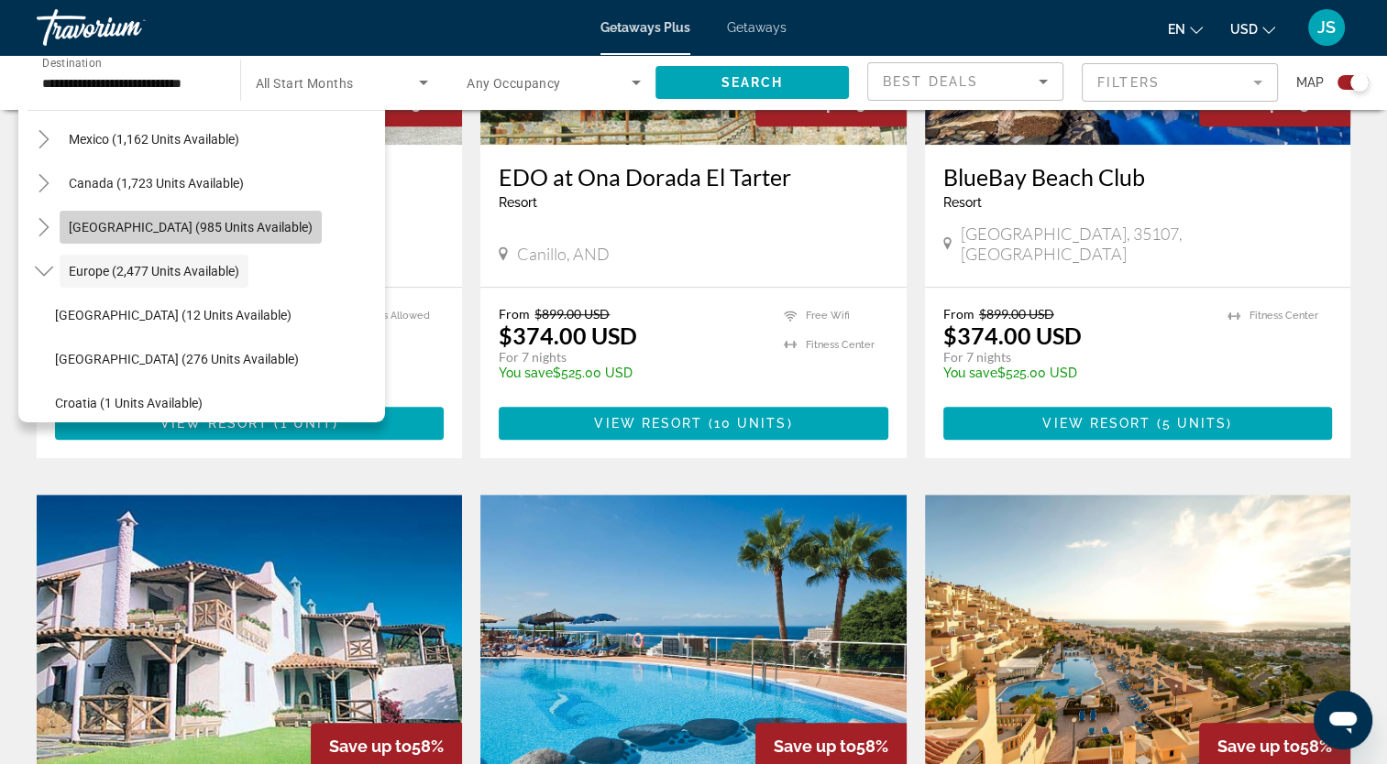
click at [133, 231] on span "[GEOGRAPHIC_DATA] (985 units available)" at bounding box center [191, 227] width 244 height 15
type input "**********"
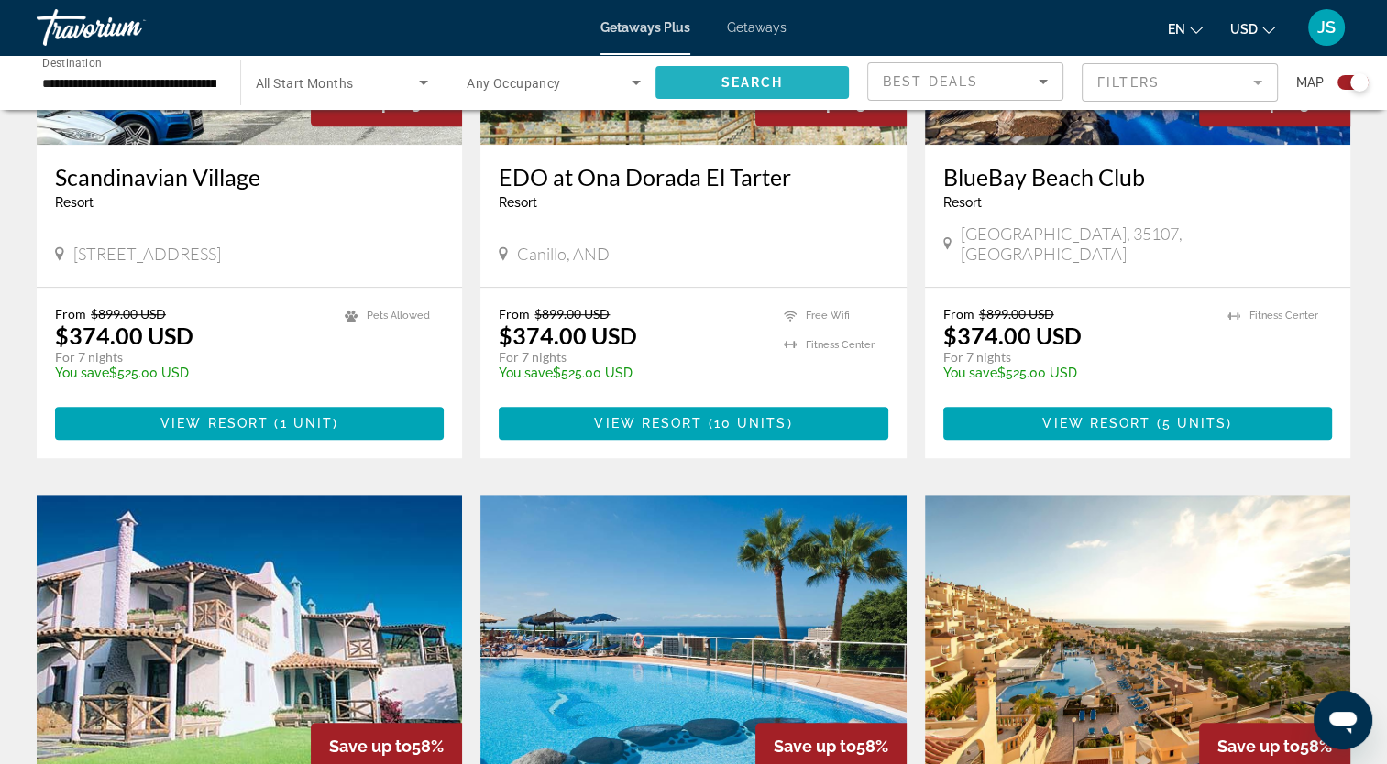
click at [715, 77] on span "Search widget" at bounding box center [752, 82] width 194 height 44
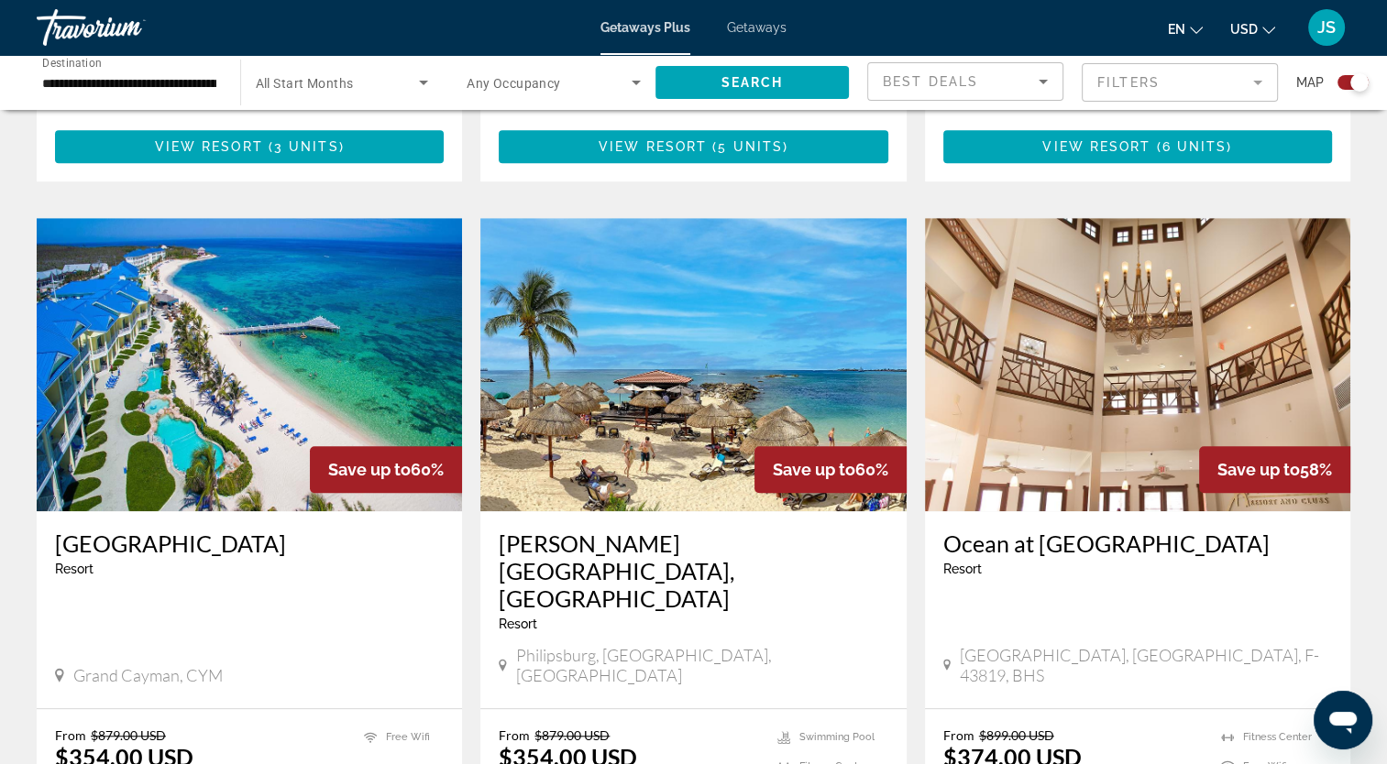
scroll to position [1194, 0]
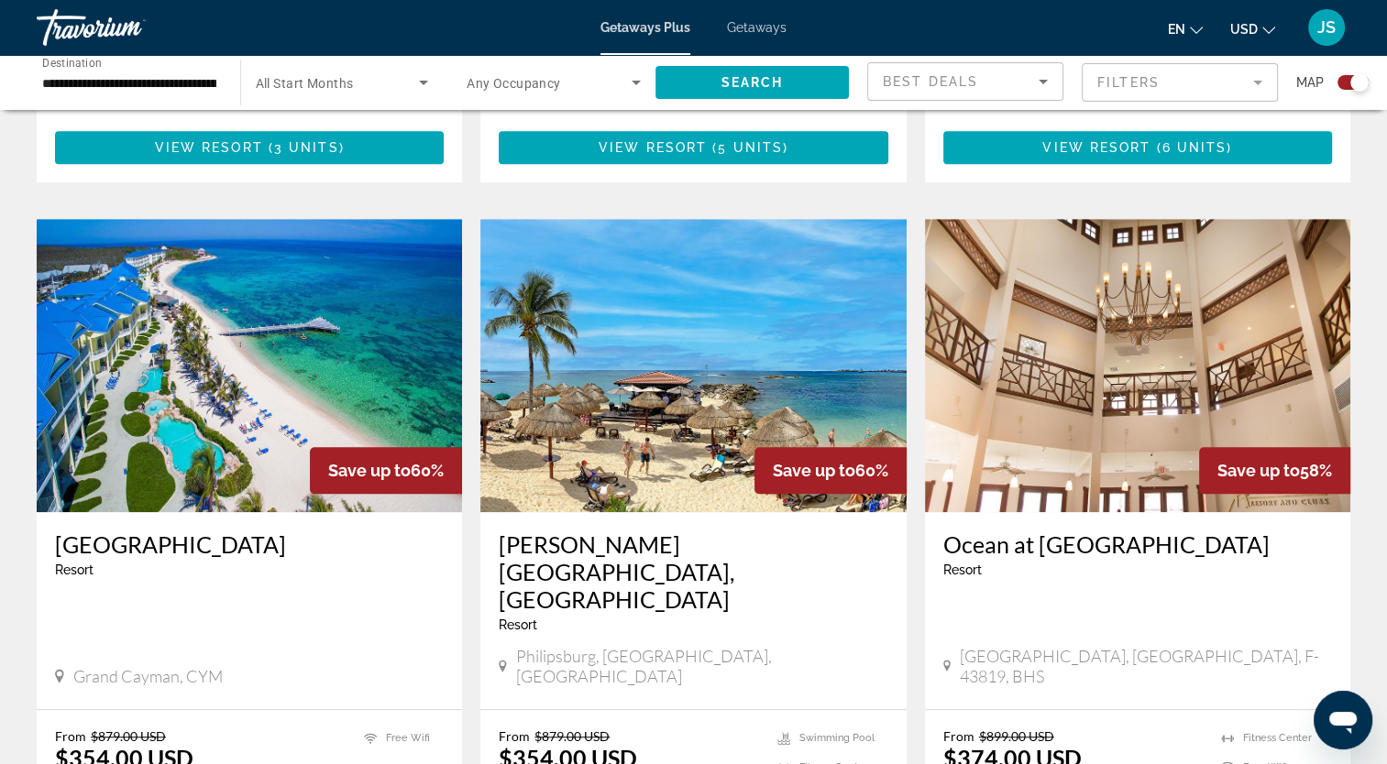
click at [216, 531] on h3 "[GEOGRAPHIC_DATA]" at bounding box center [249, 544] width 389 height 27
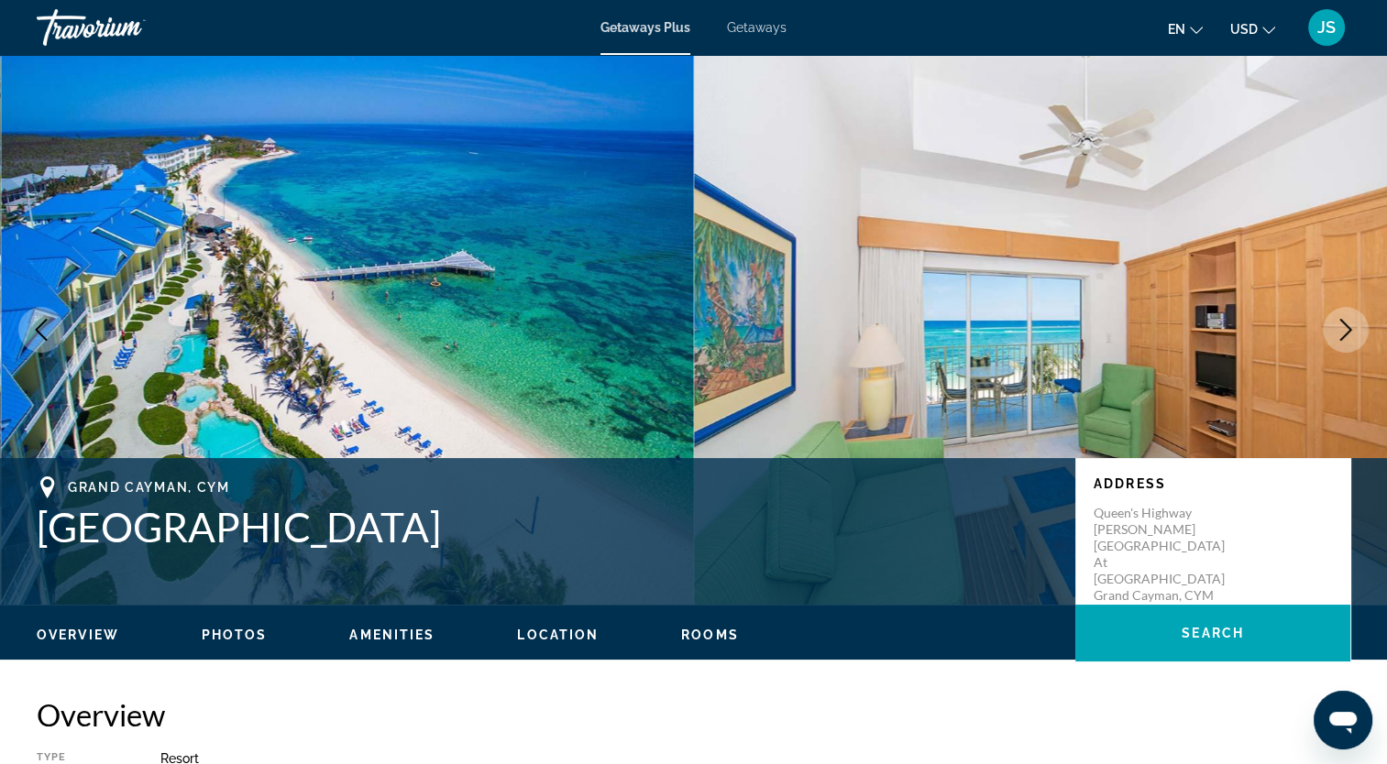
click at [1347, 310] on button "Next image" at bounding box center [1346, 330] width 46 height 46
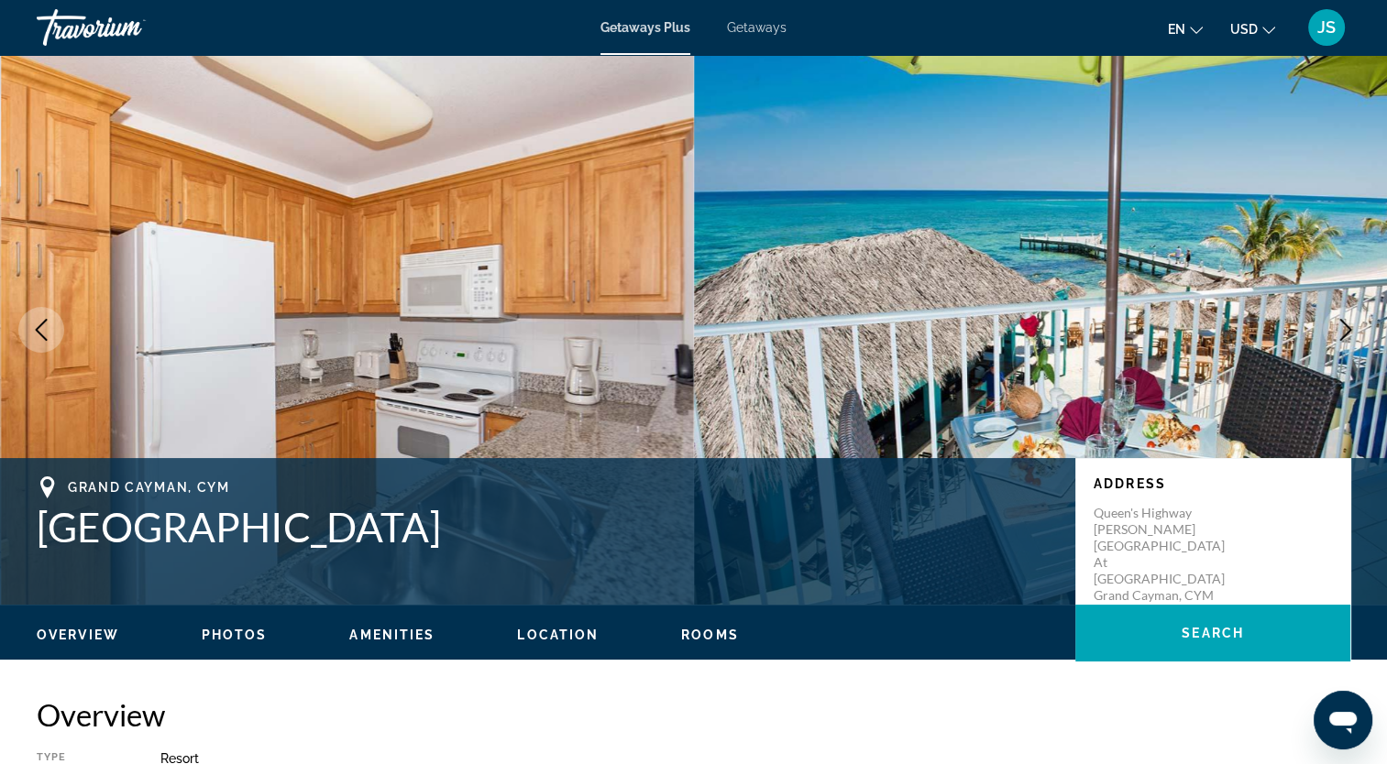
click at [1347, 326] on icon "Next image" at bounding box center [1346, 330] width 12 height 22
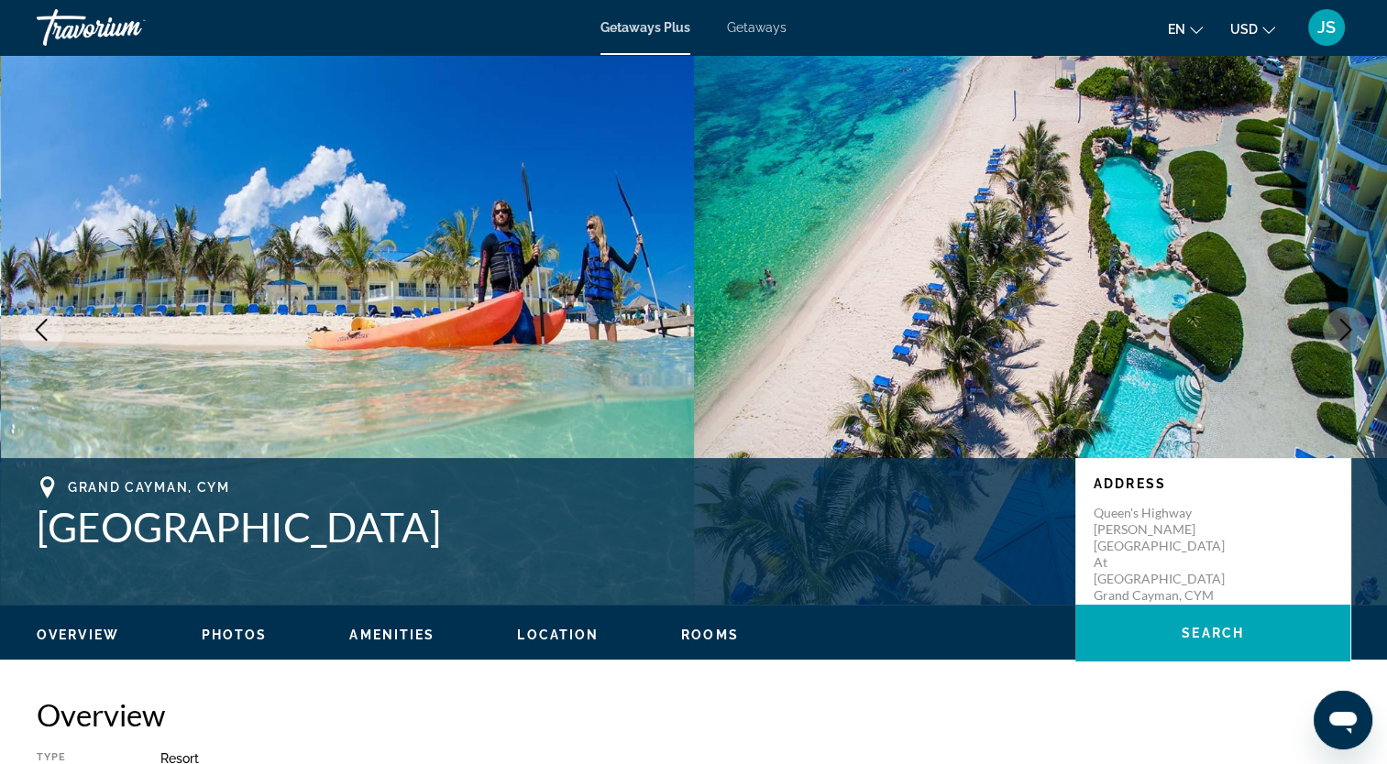
click at [1347, 326] on icon "Next image" at bounding box center [1346, 330] width 12 height 22
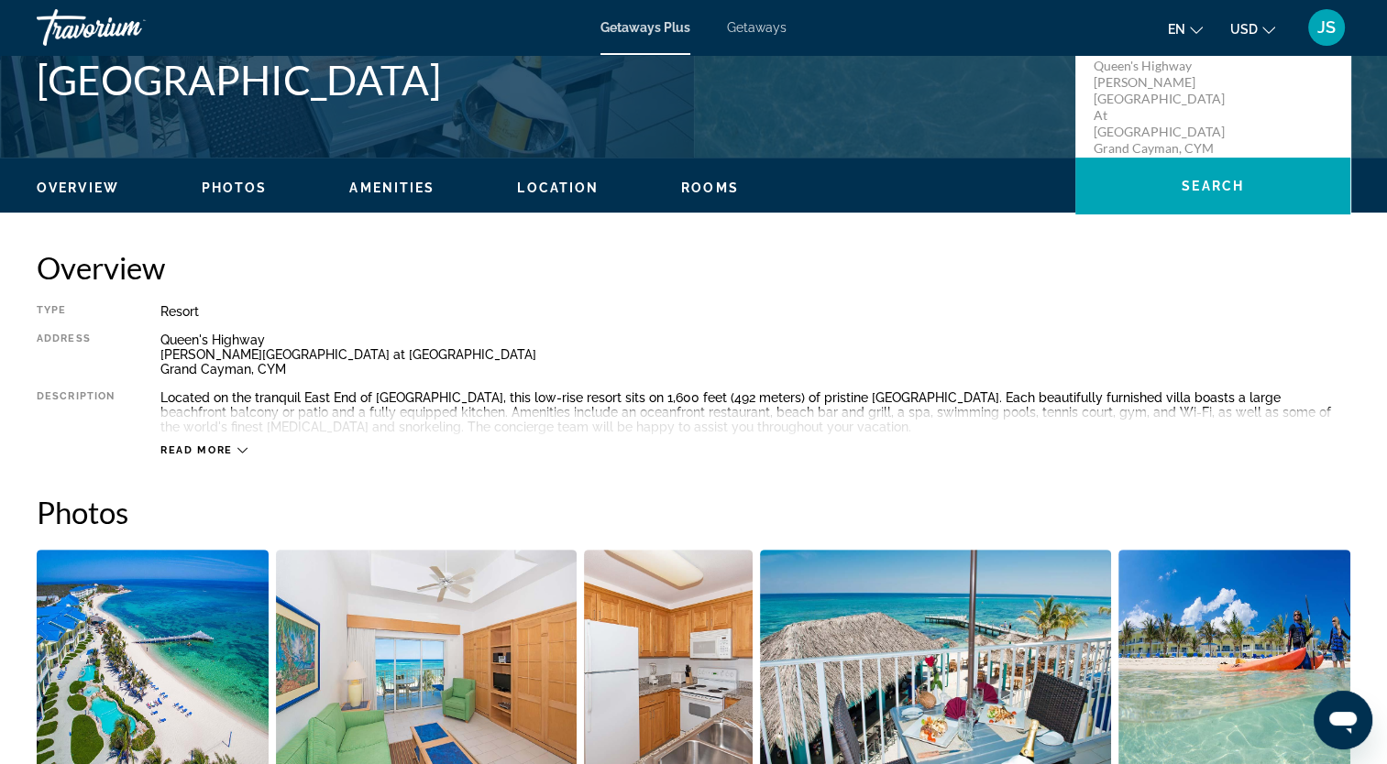
scroll to position [451, 0]
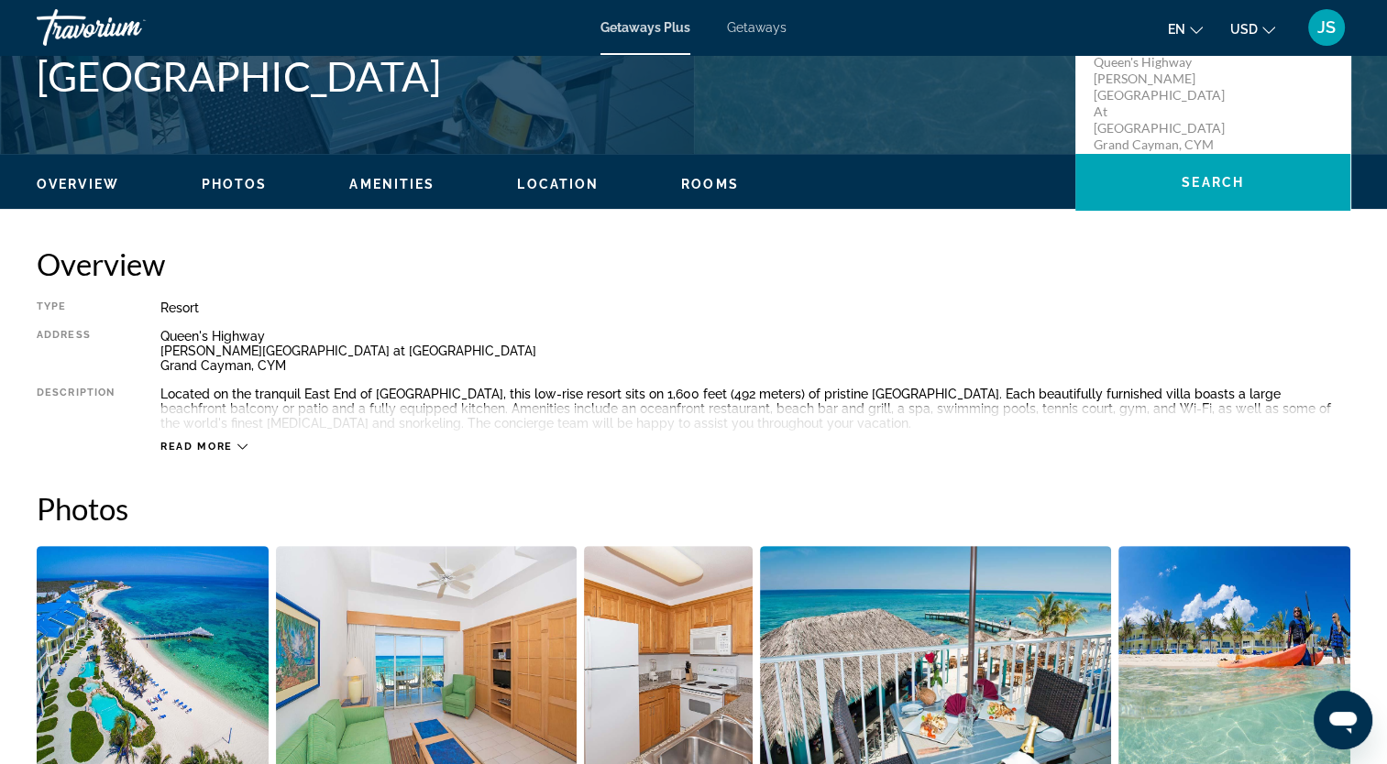
click at [219, 441] on span "Read more" at bounding box center [196, 447] width 72 height 12
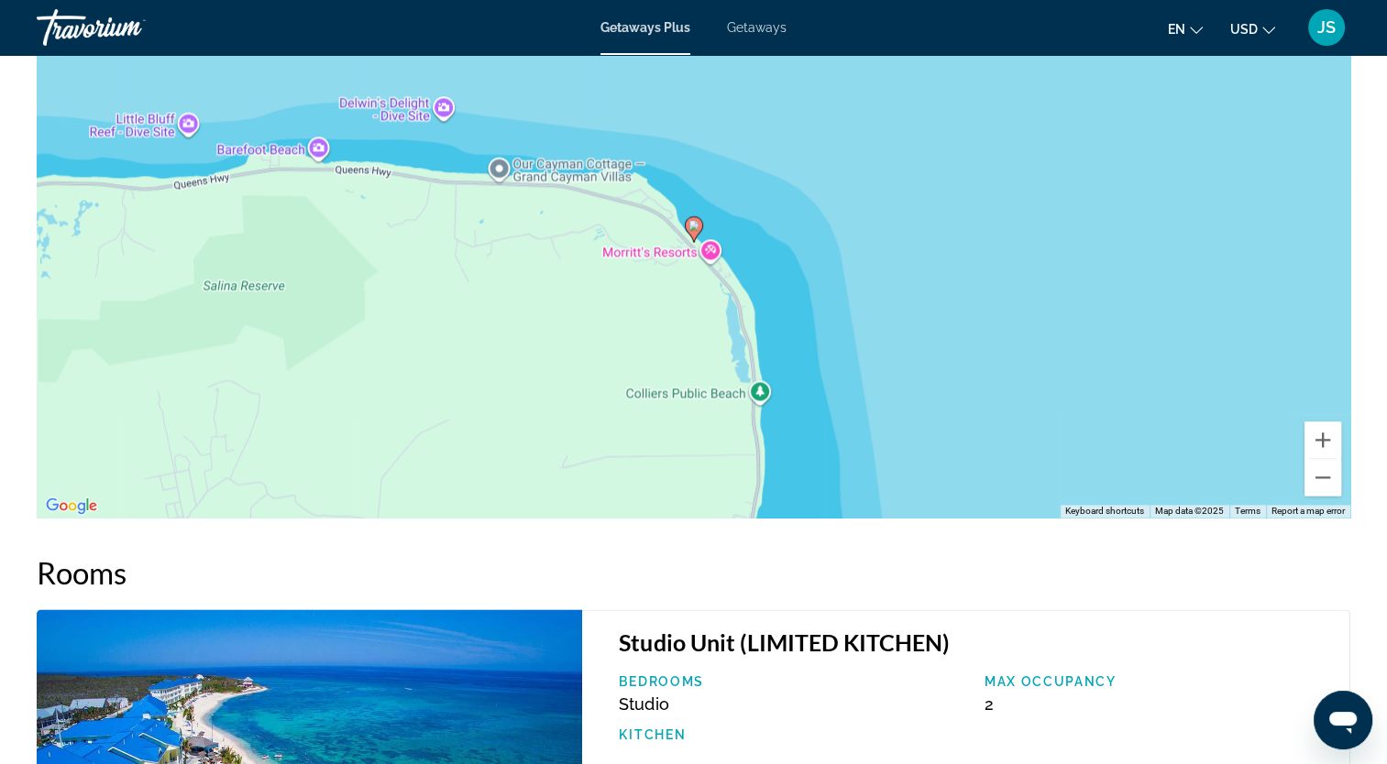
scroll to position [2394, 0]
